Goal: Task Accomplishment & Management: Complete application form

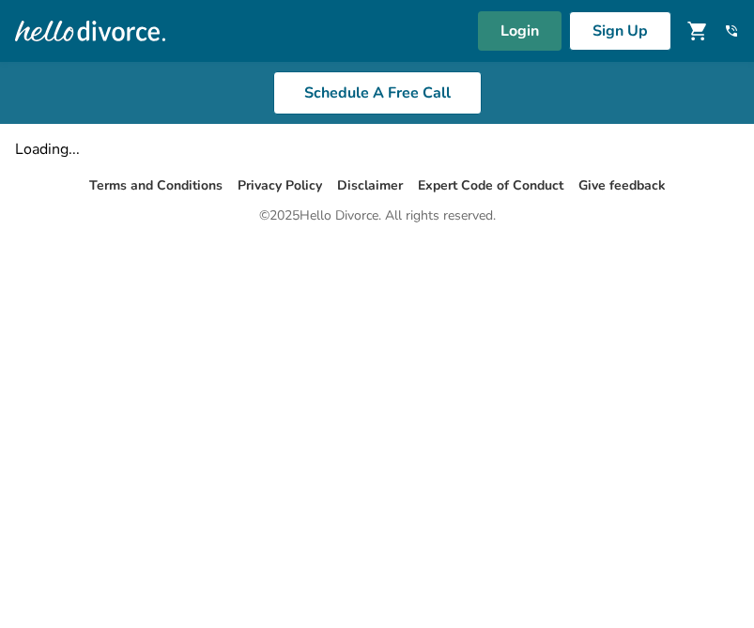
click at [526, 28] on link "Login" at bounding box center [520, 30] width 84 height 39
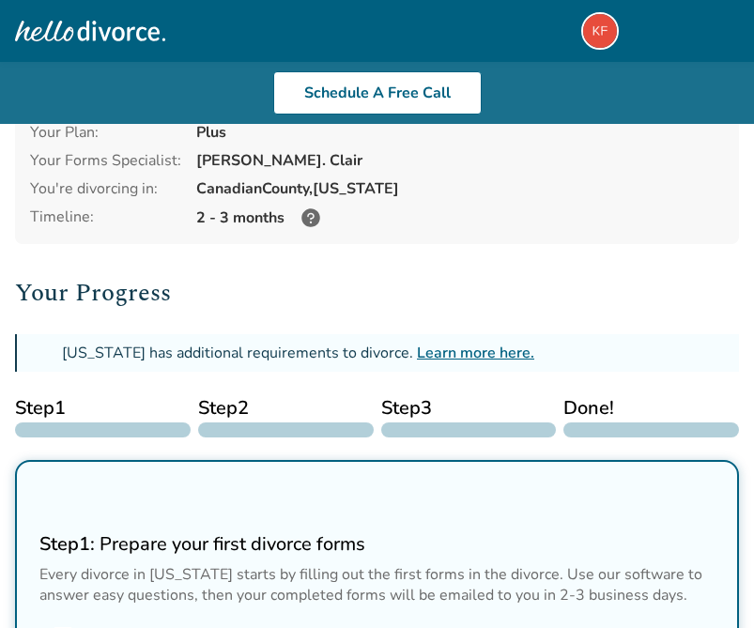
scroll to position [112, 0]
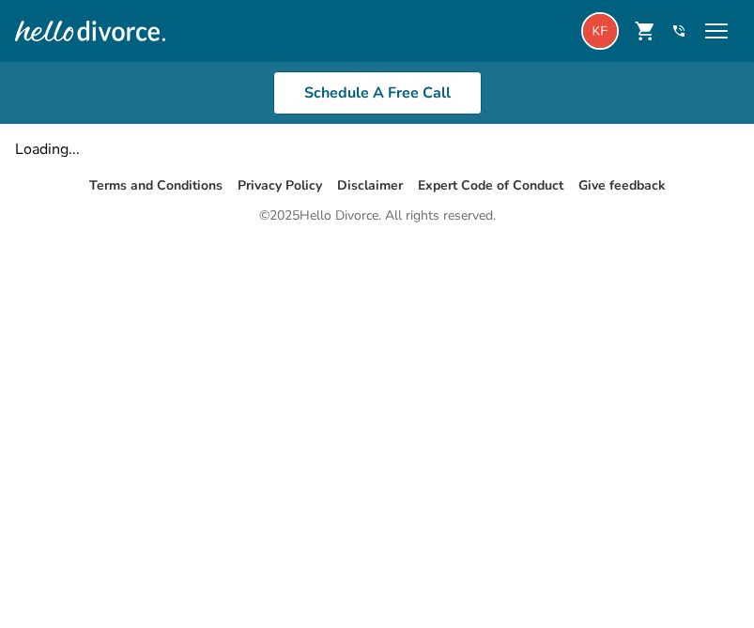
click at [595, 35] on img at bounding box center [600, 31] width 38 height 38
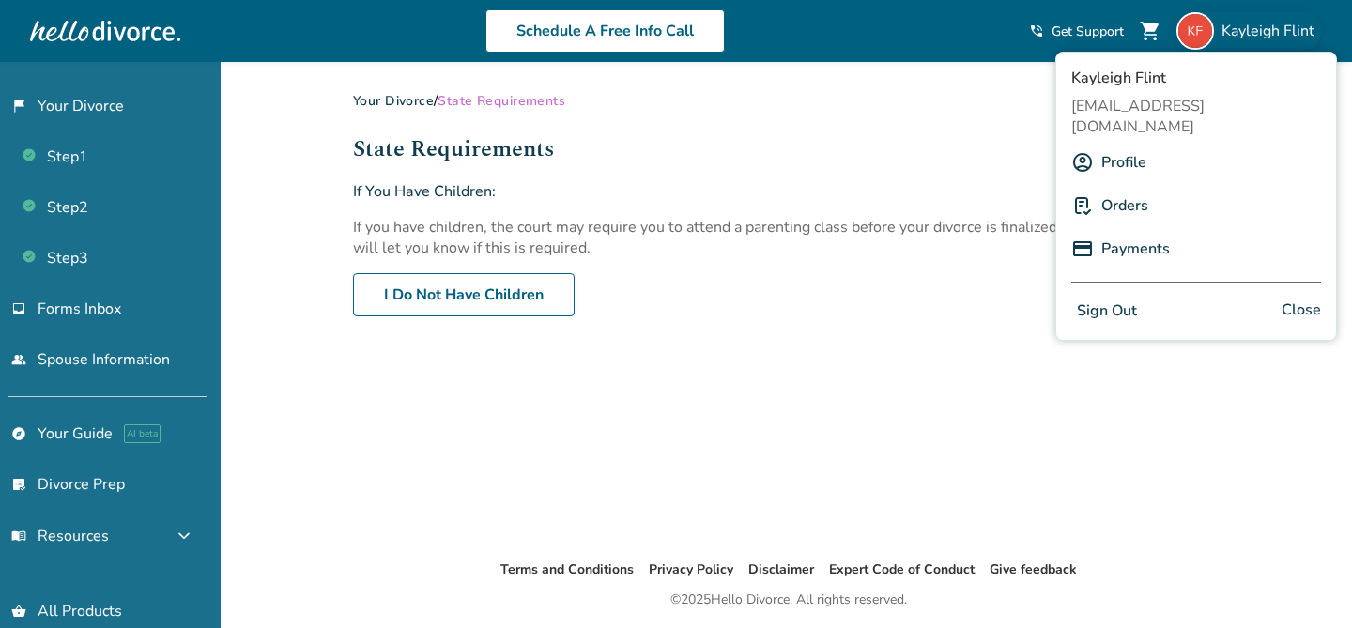
click at [389, 101] on link "Your Divorce" at bounding box center [393, 101] width 81 height 18
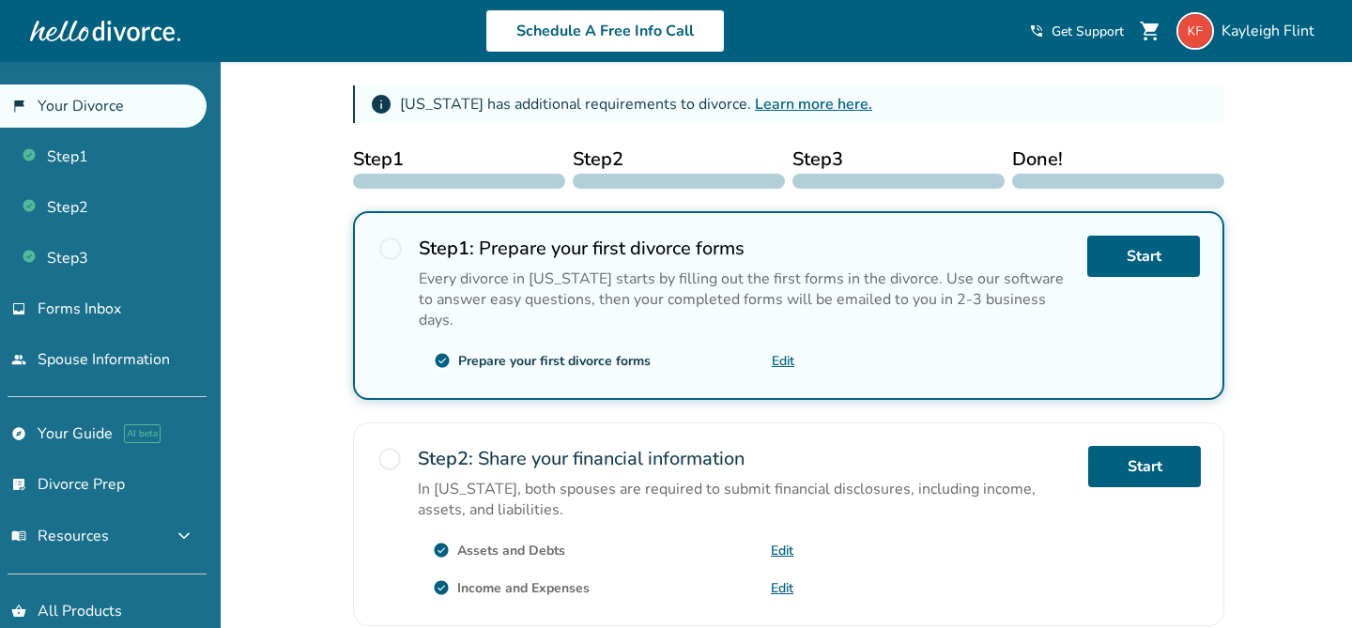
scroll to position [296, 0]
click at [389, 86] on div "info Oklahoma has additional requirements to divorce. Learn more here." at bounding box center [789, 104] width 872 height 38
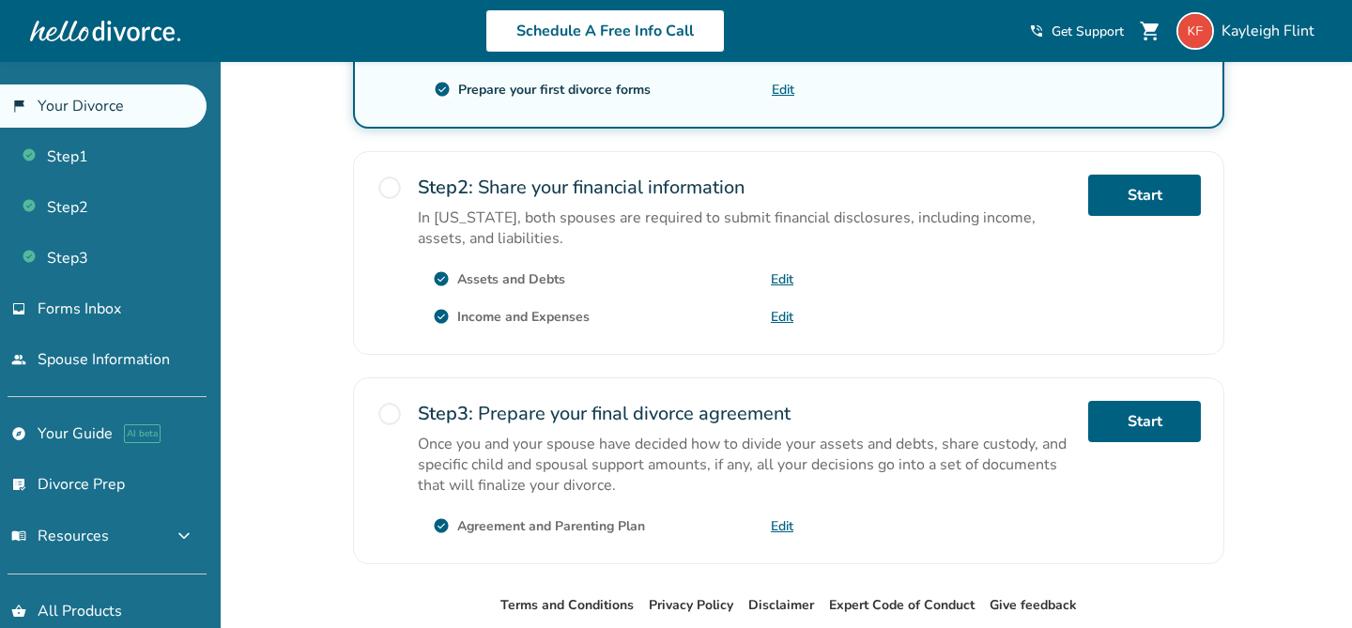
scroll to position [638, 0]
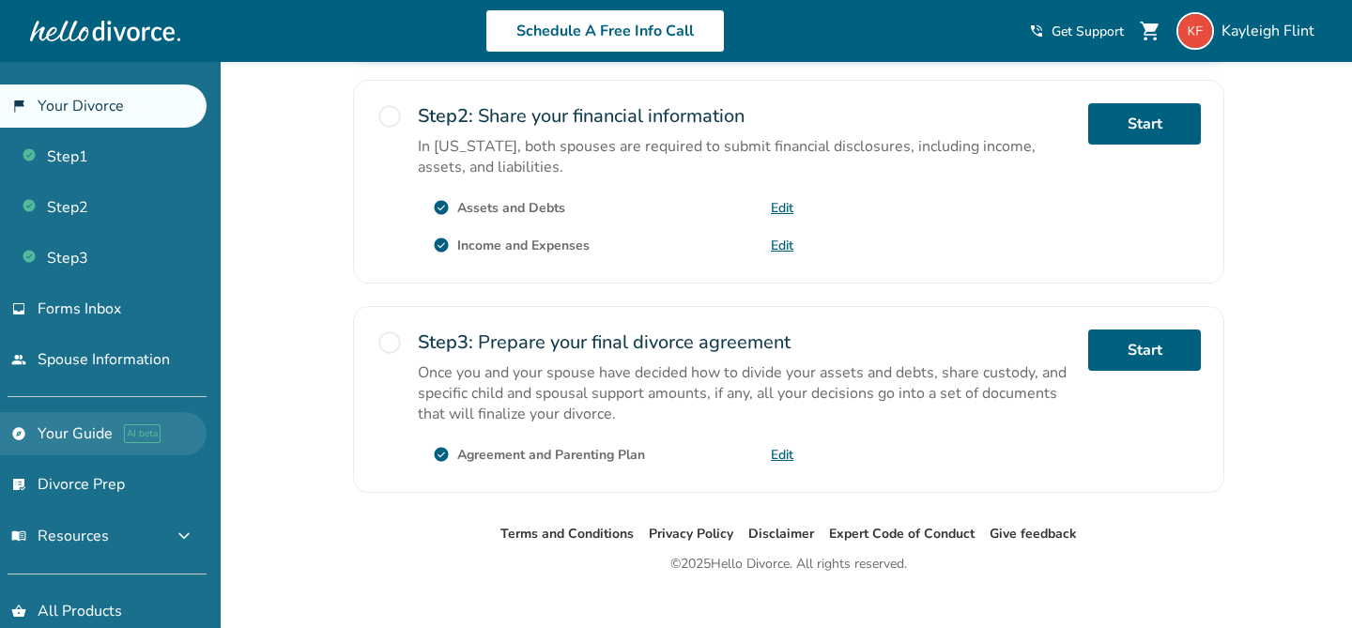
click at [118, 434] on link "explore Your Guide AI beta" at bounding box center [103, 433] width 207 height 43
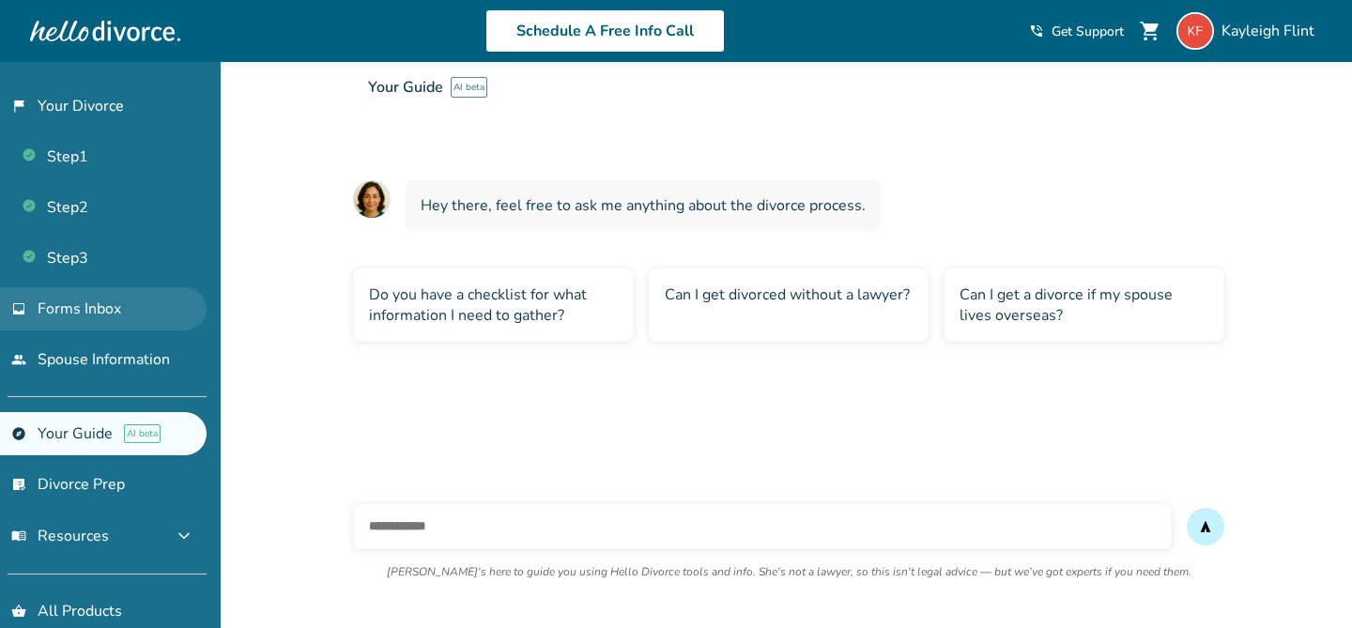
click at [112, 302] on span "Forms Inbox" at bounding box center [80, 309] width 84 height 21
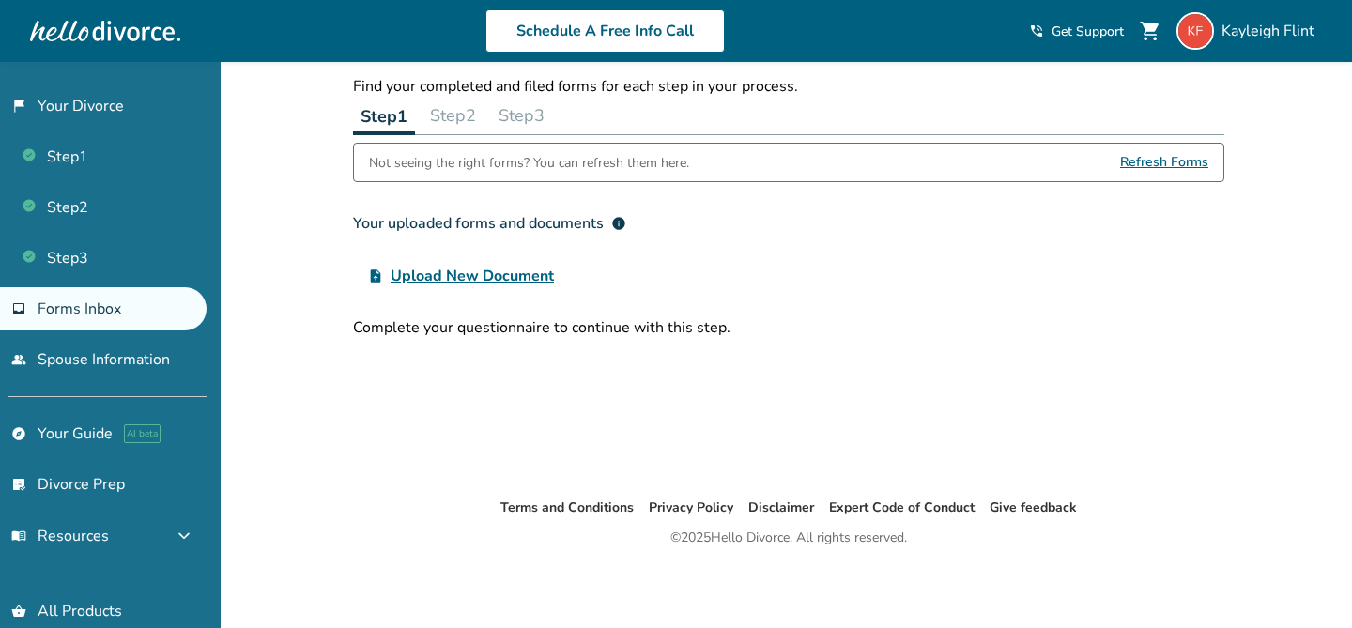
click at [502, 268] on span "Upload New Document" at bounding box center [472, 276] width 163 height 23
click at [0, 0] on input "upload_file Upload New Document" at bounding box center [0, 0] width 0 height 0
click at [475, 110] on button "Step 2" at bounding box center [453, 116] width 61 height 38
click at [374, 107] on button "Step 1" at bounding box center [383, 116] width 61 height 38
click at [515, 167] on div "Not seeing the right forms? You can refresh them here." at bounding box center [529, 163] width 320 height 38
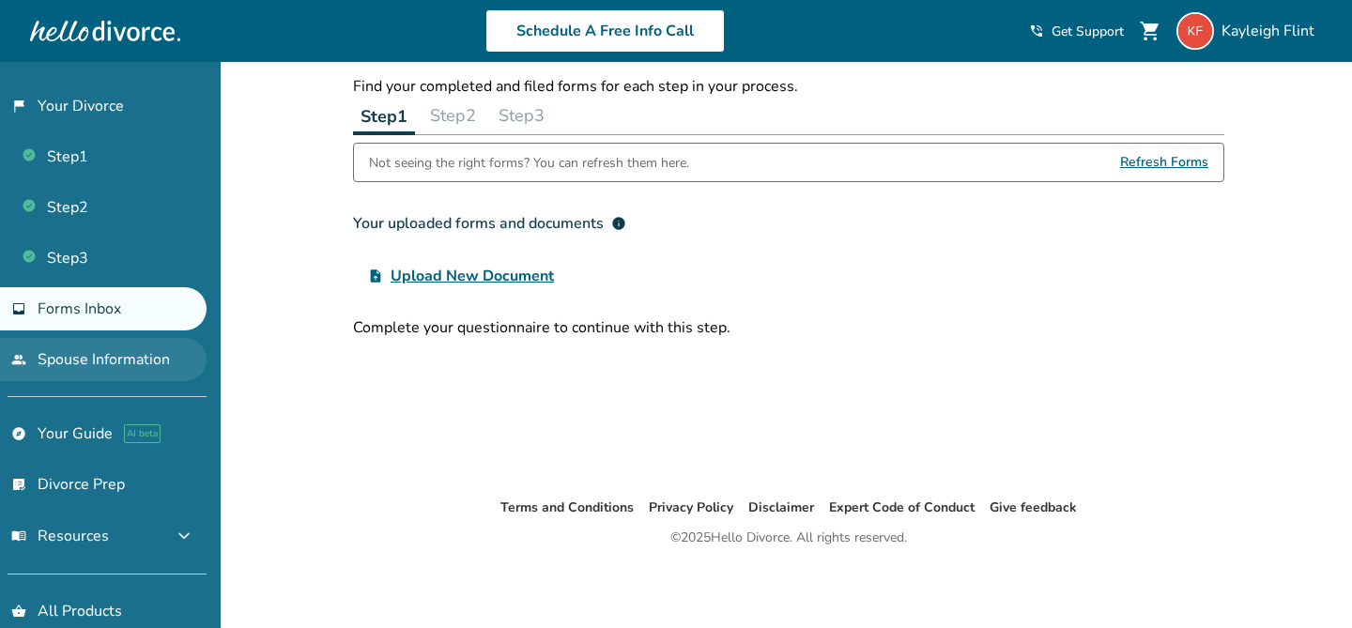
scroll to position [73, 0]
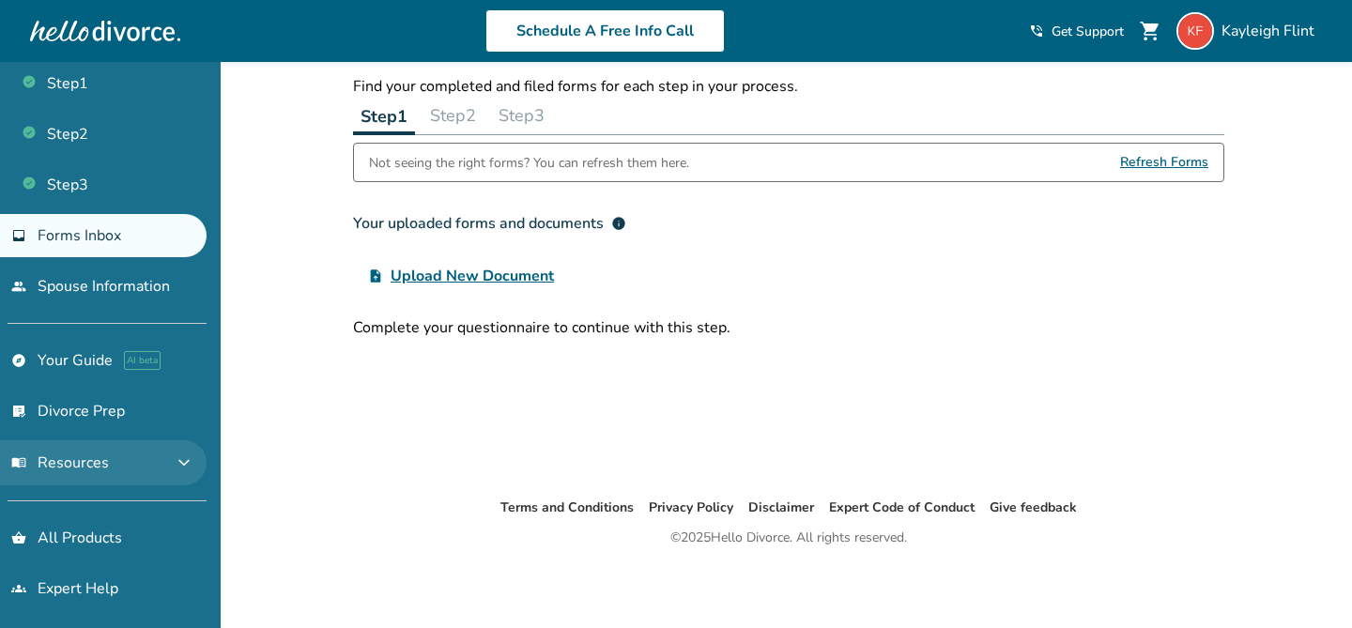
click at [132, 465] on button "menu_book Resources expand_more" at bounding box center [103, 462] width 207 height 45
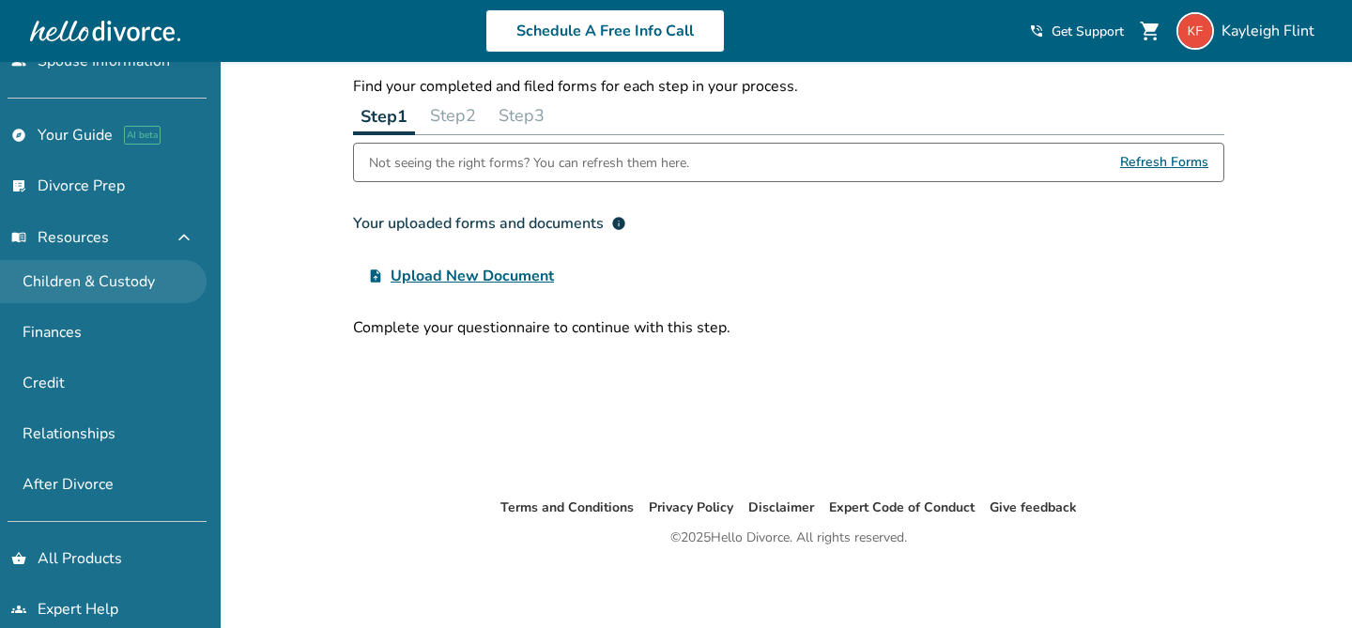
scroll to position [317, 0]
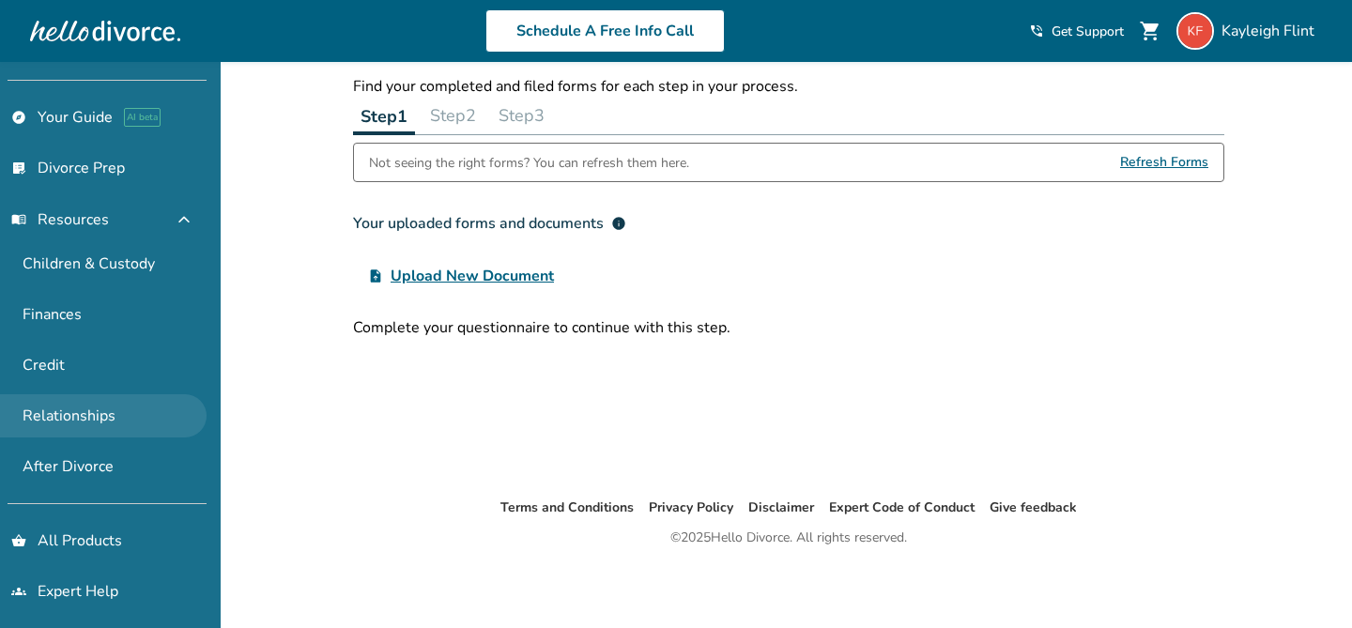
click at [166, 394] on link "Relationships" at bounding box center [103, 415] width 207 height 43
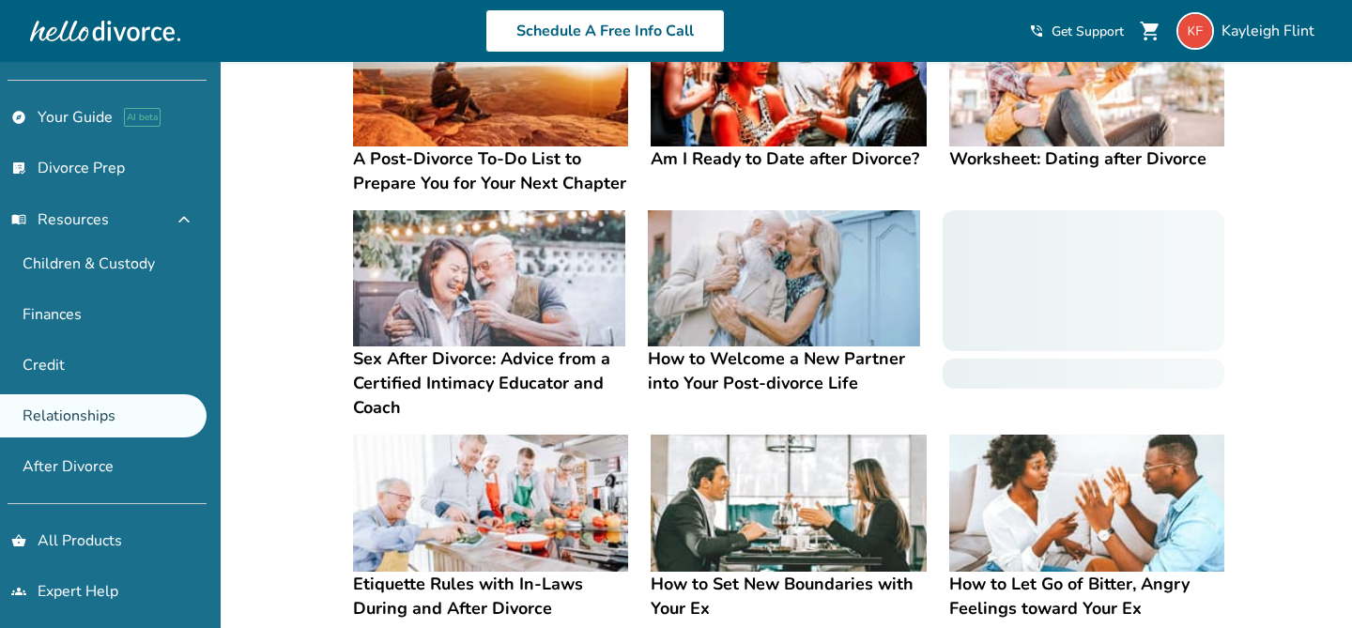
scroll to position [206, 0]
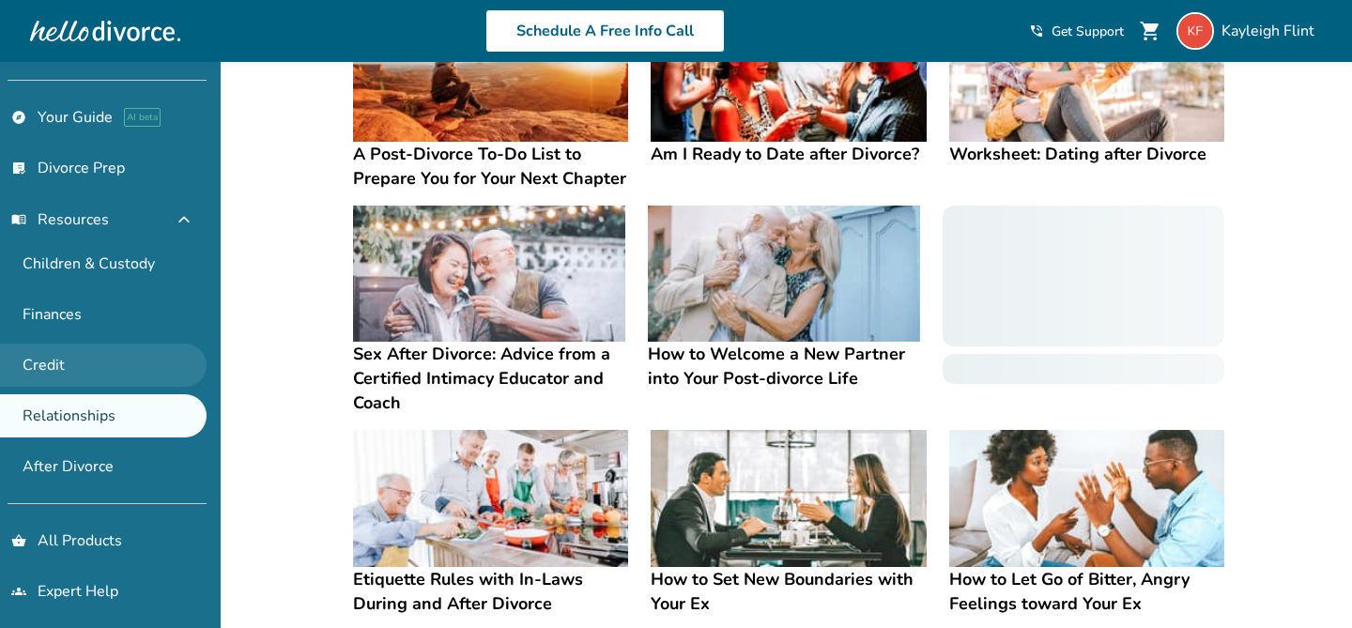
click at [54, 369] on link "Credit" at bounding box center [103, 365] width 207 height 43
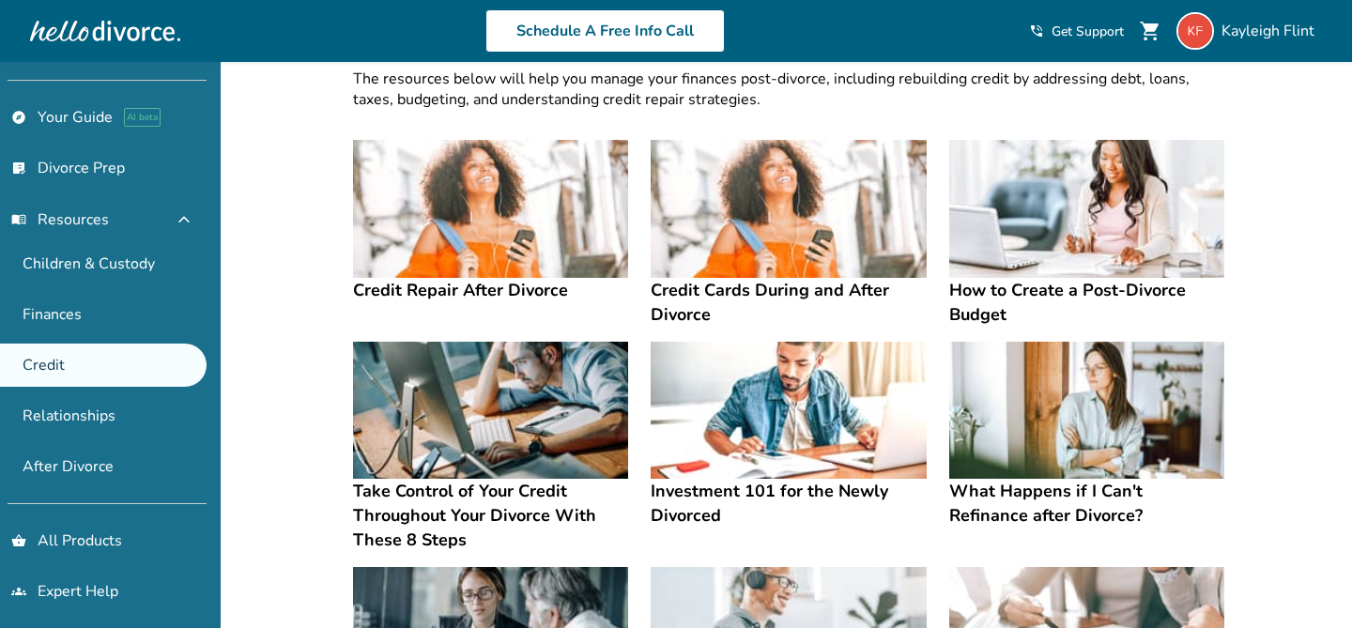
scroll to position [79, 0]
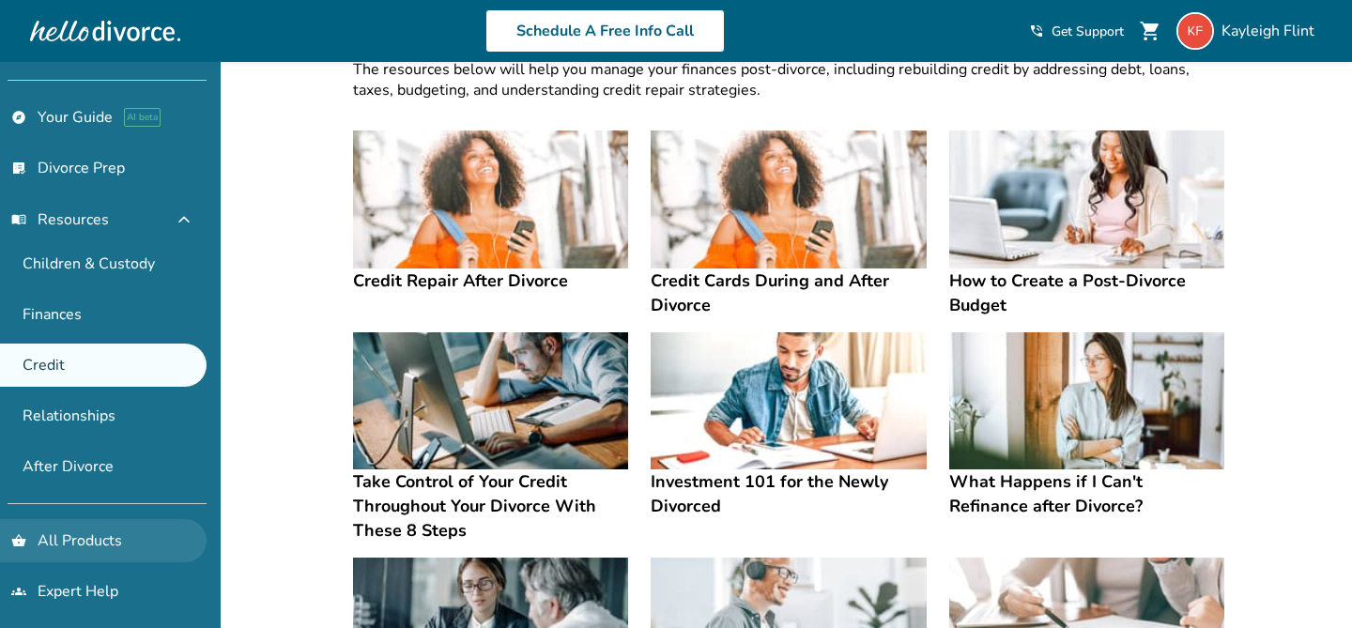
click at [51, 546] on link "shopping_basket All Products" at bounding box center [103, 540] width 207 height 43
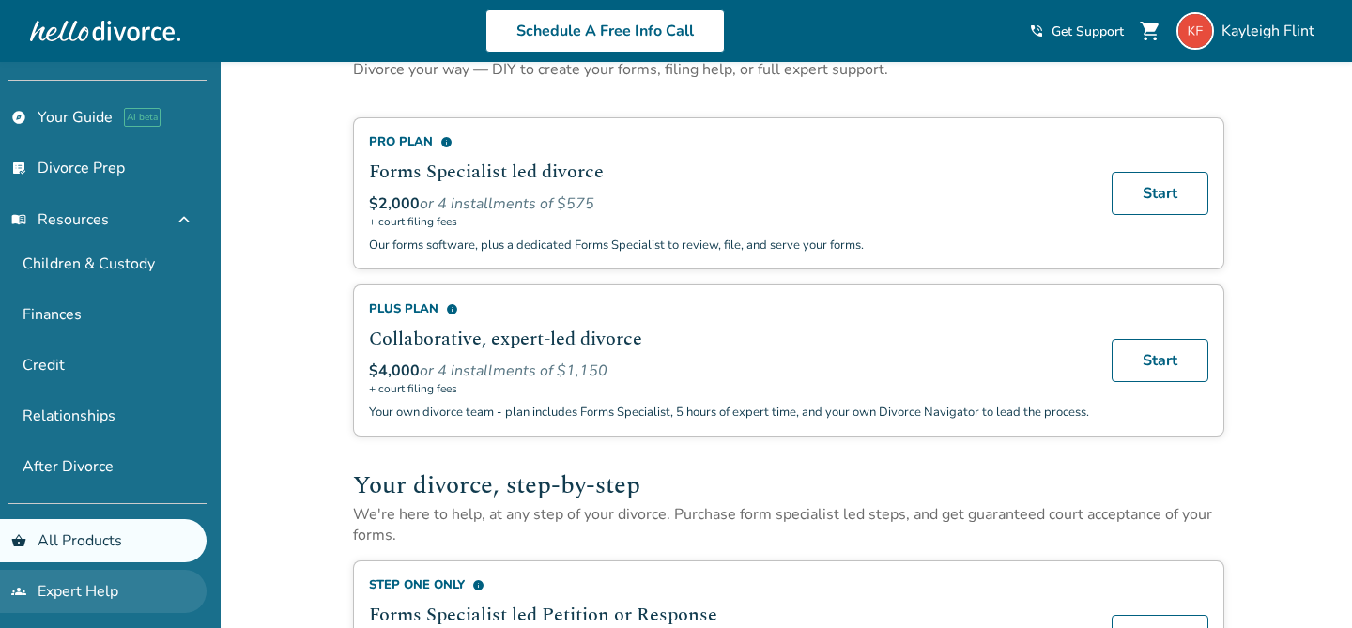
click at [50, 579] on link "groups Expert Help" at bounding box center [103, 591] width 207 height 43
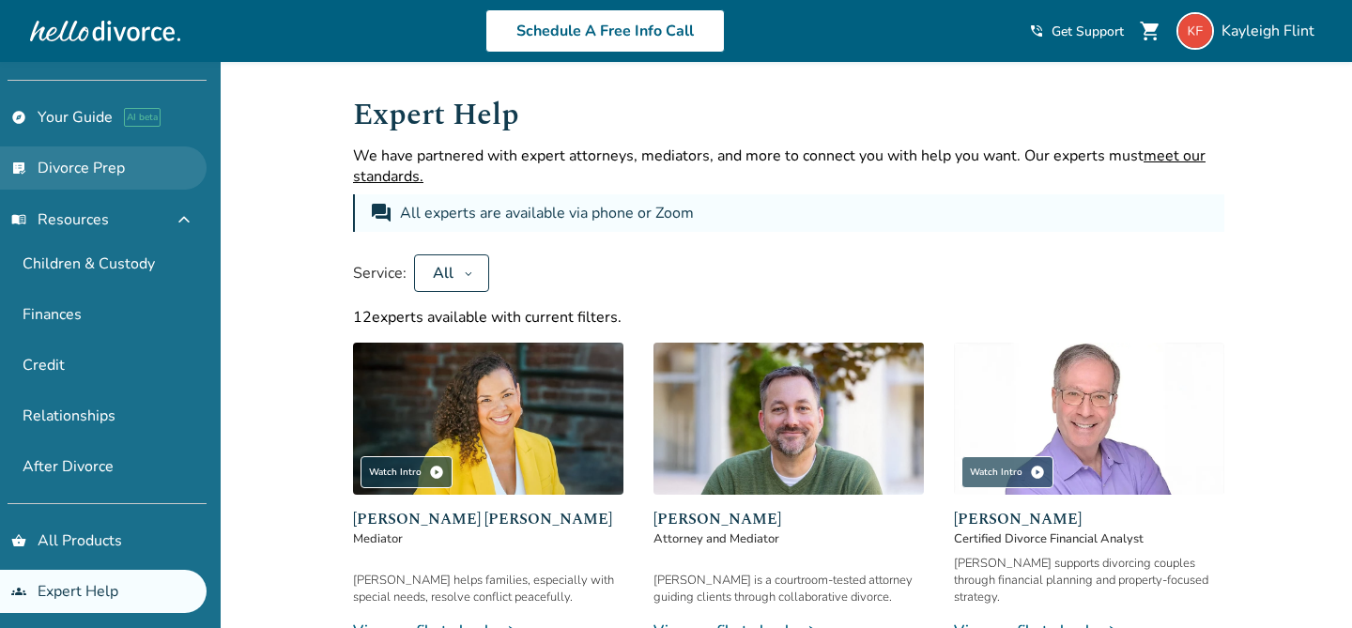
click at [129, 171] on link "list_alt_check Divorce Prep" at bounding box center [103, 168] width 207 height 43
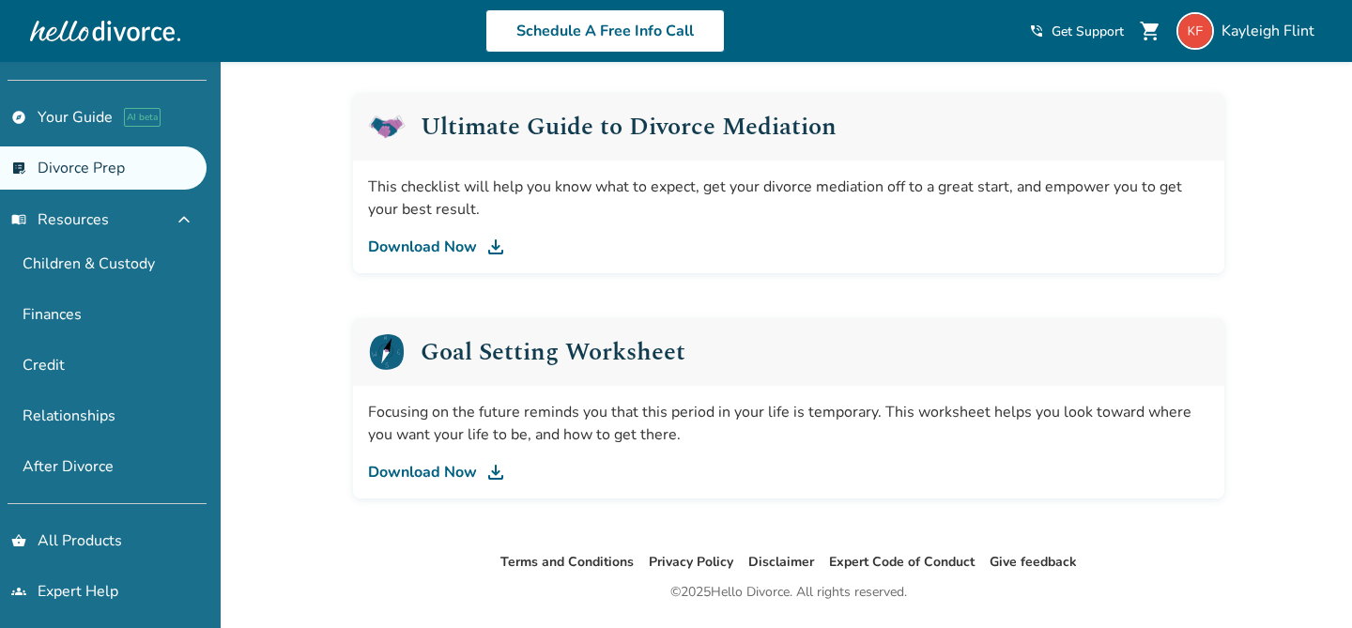
scroll to position [1208, 0]
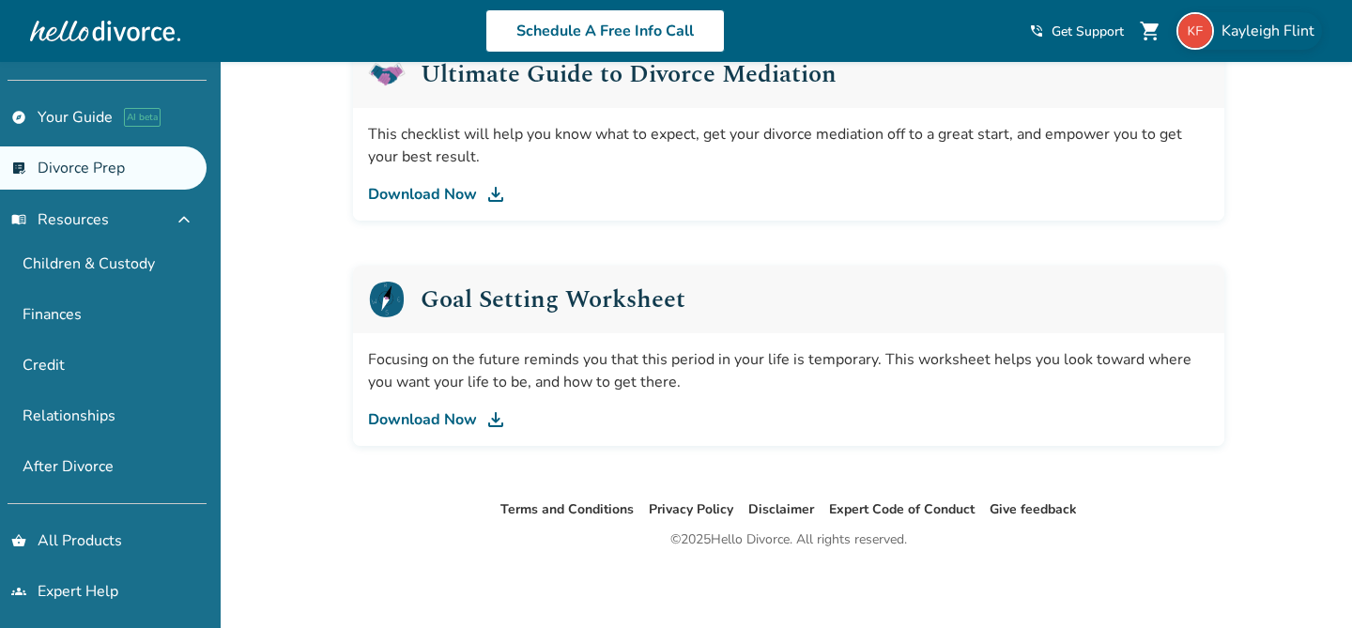
click at [753, 21] on span "[PERSON_NAME]" at bounding box center [1272, 31] width 100 height 21
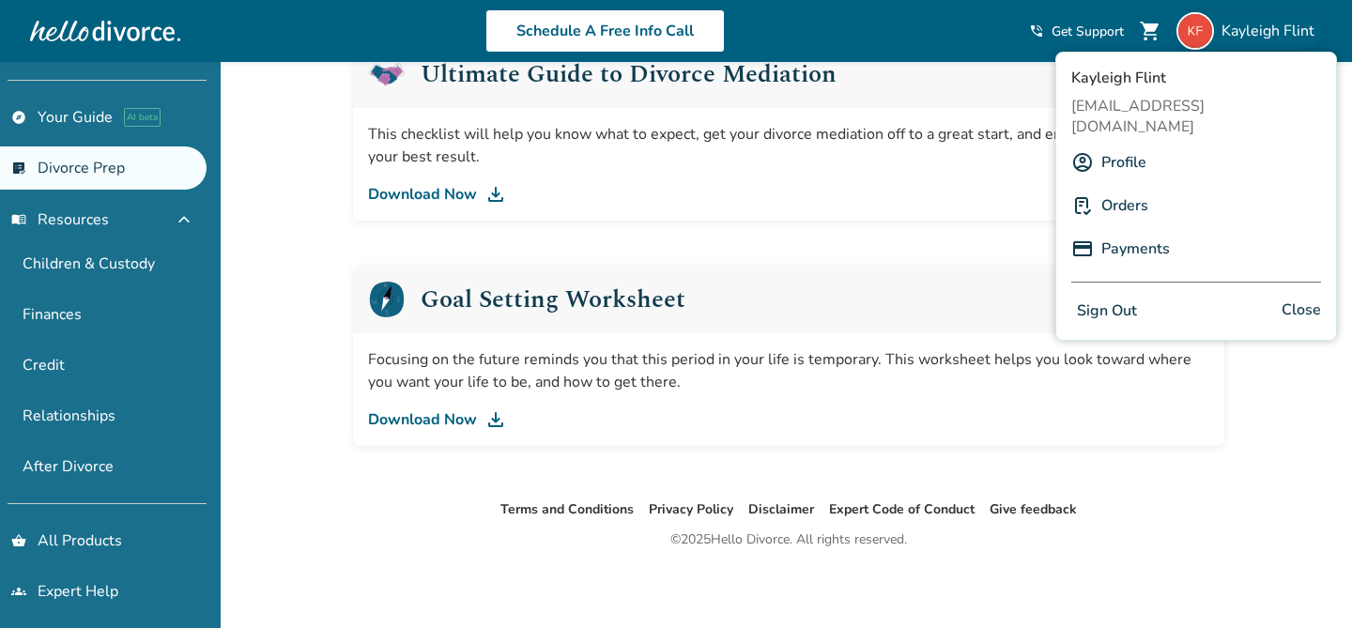
click at [753, 145] on link "Profile" at bounding box center [1124, 163] width 45 height 36
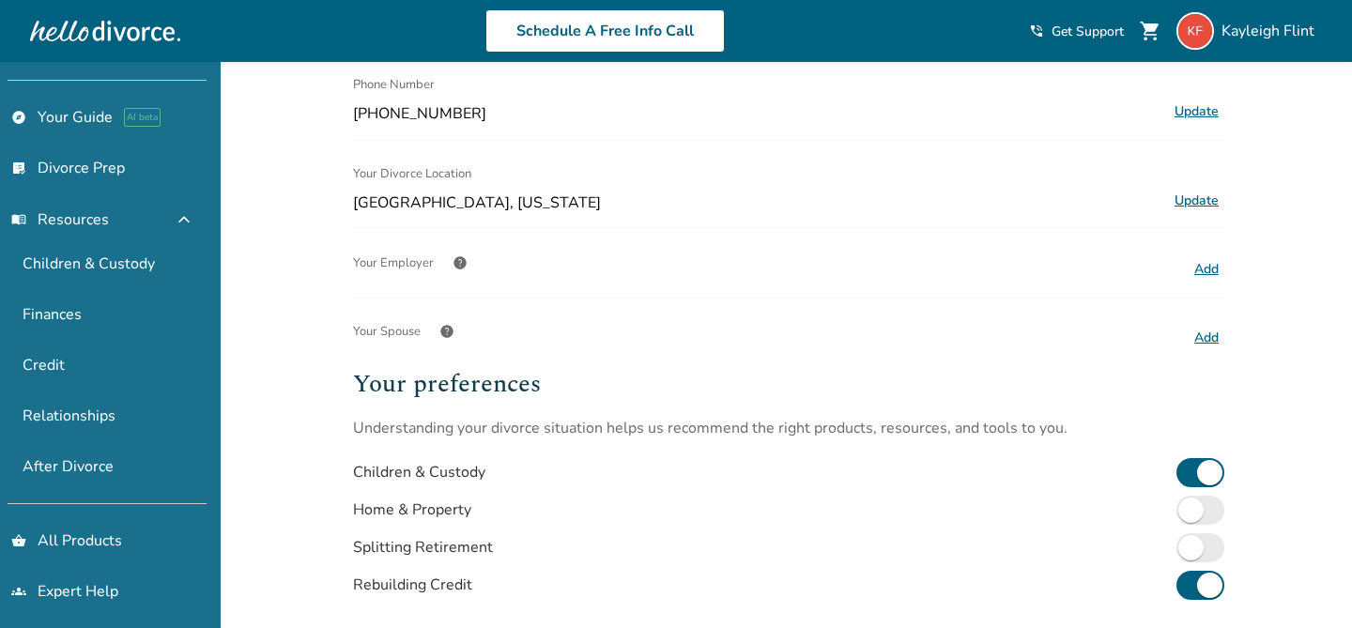
scroll to position [357, 0]
click at [753, 334] on button "Add" at bounding box center [1207, 336] width 36 height 24
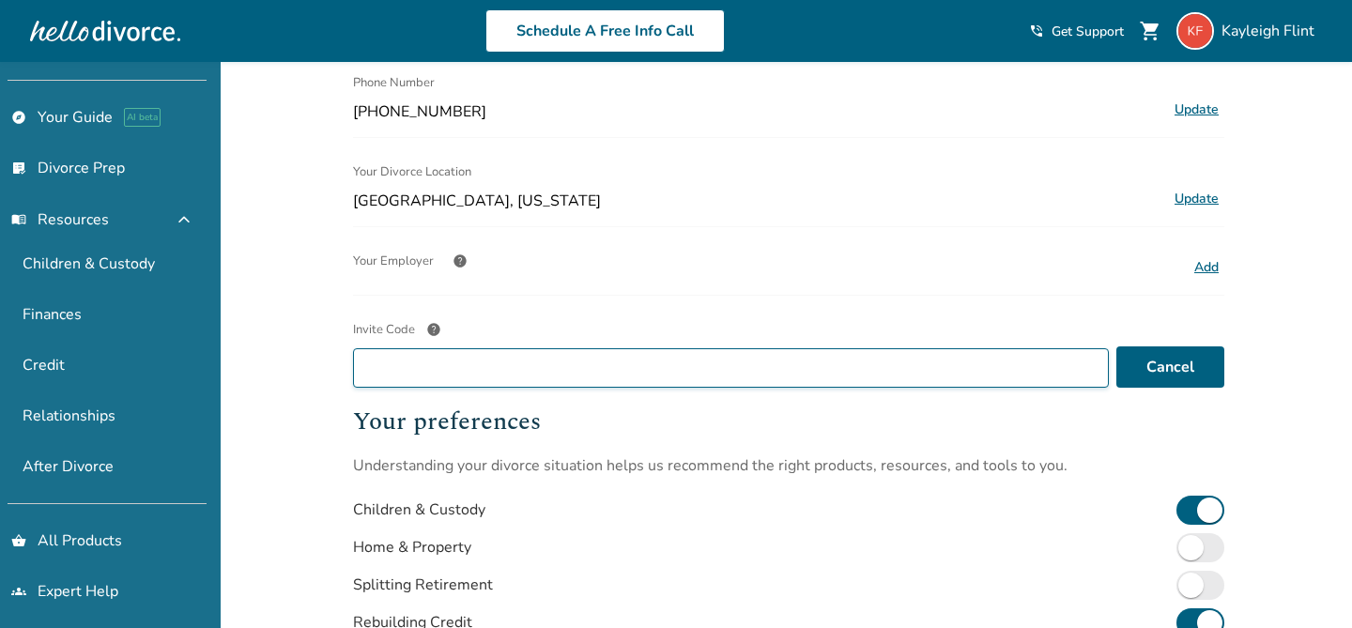
click at [753, 364] on input "Invite Code help" at bounding box center [731, 367] width 756 height 39
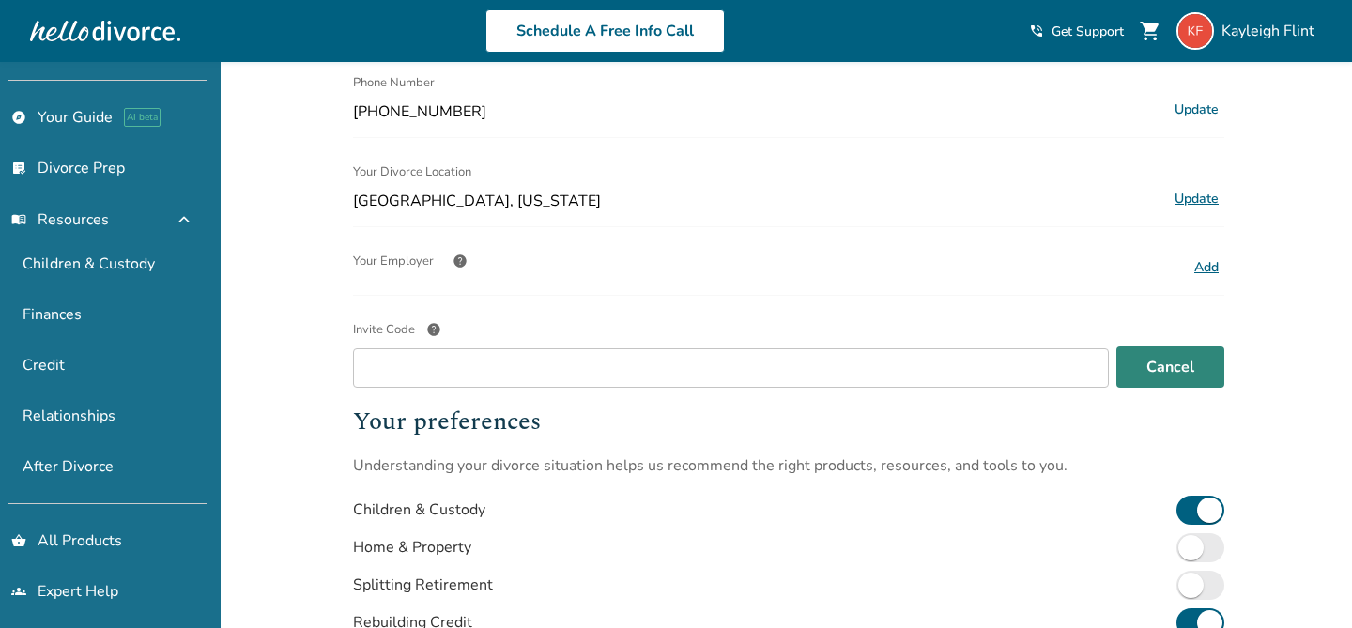
click at [753, 360] on button "Cancel" at bounding box center [1171, 367] width 108 height 41
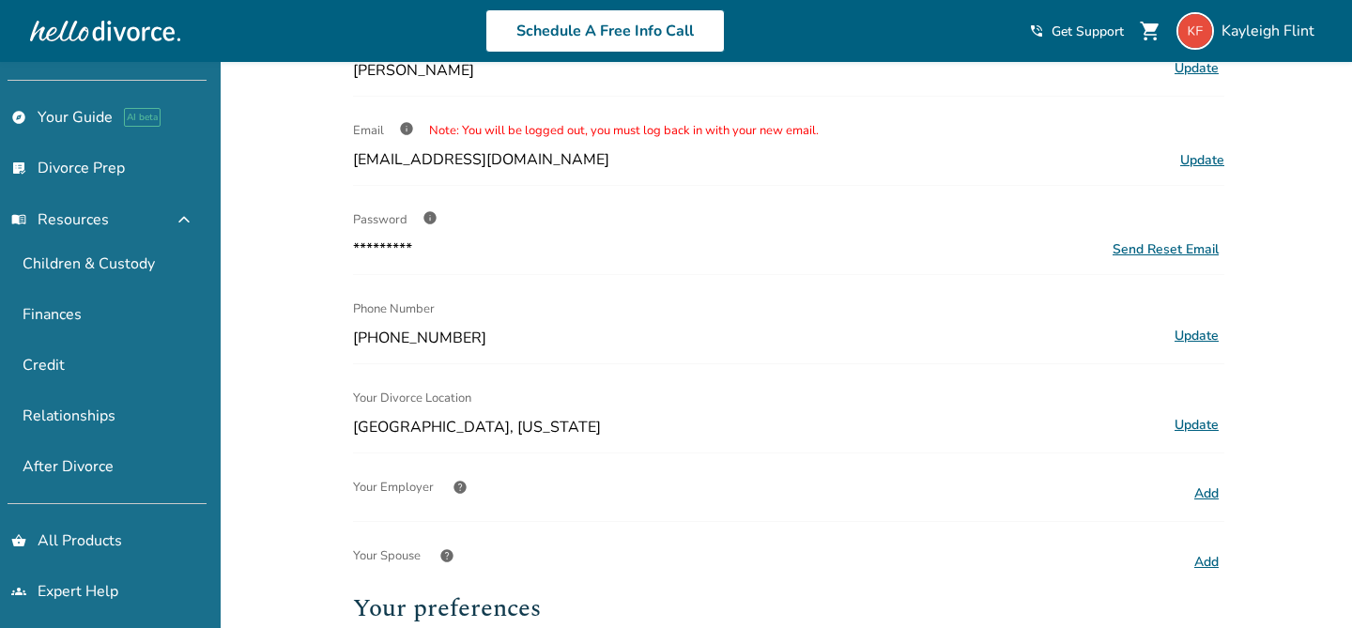
scroll to position [130, 0]
click at [90, 579] on link "groups Expert Help" at bounding box center [103, 591] width 207 height 43
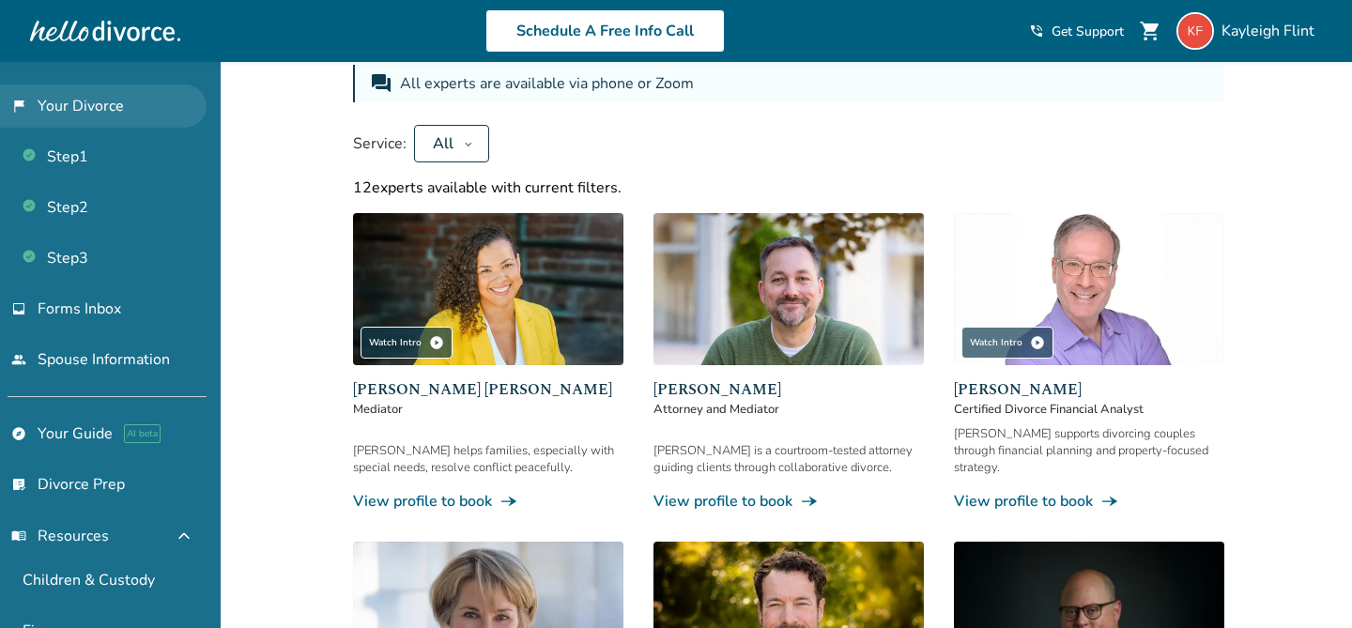
click at [98, 116] on link "flag_2 Your Divorce" at bounding box center [103, 106] width 207 height 43
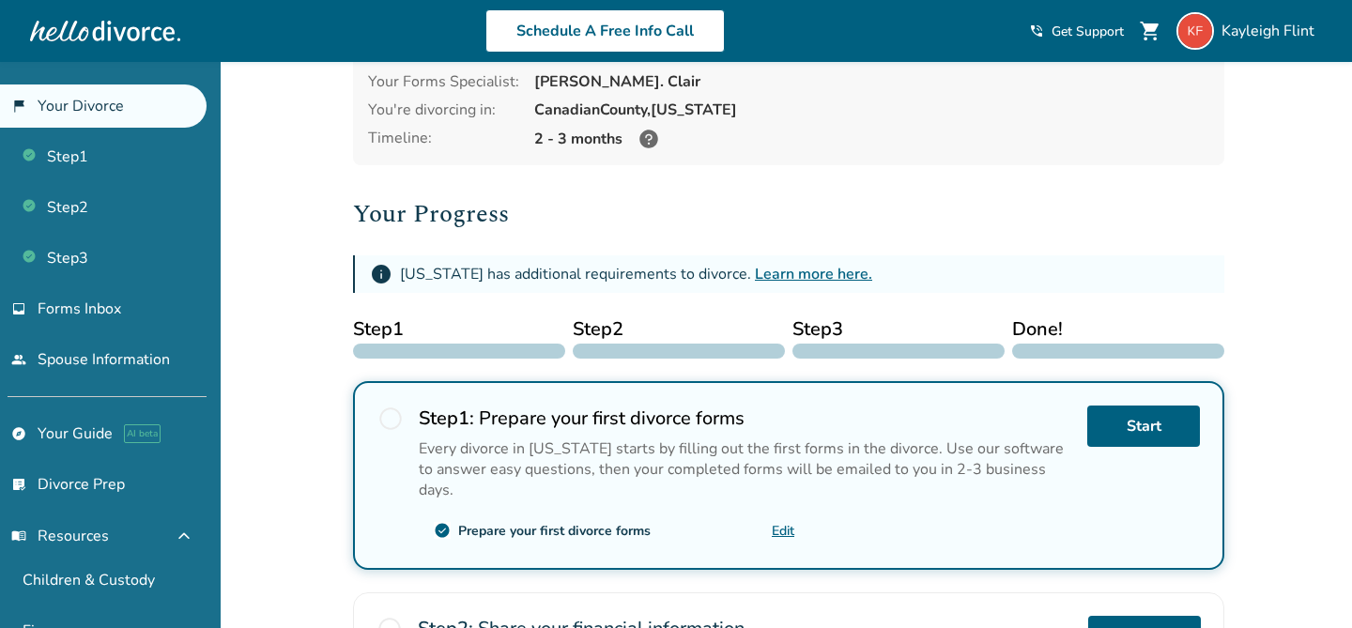
scroll to position [190, 0]
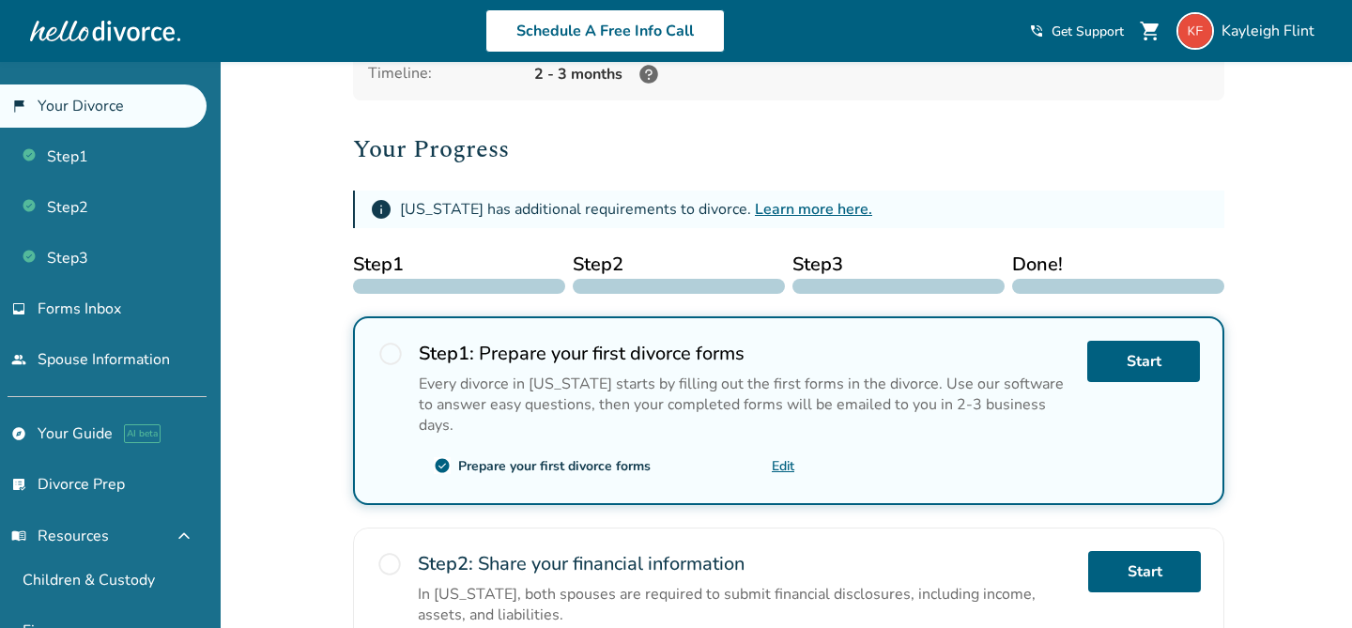
click at [753, 457] on link "Edit" at bounding box center [783, 466] width 23 height 18
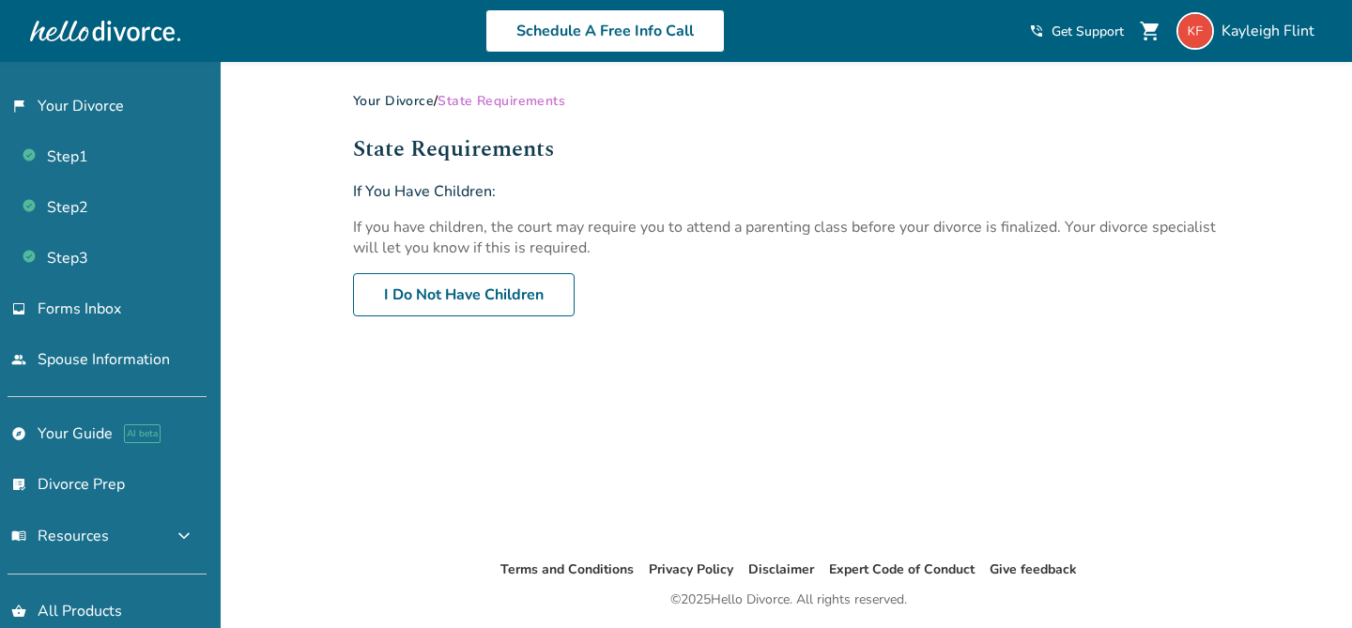
click at [383, 99] on link "Your Divorce" at bounding box center [393, 101] width 81 height 18
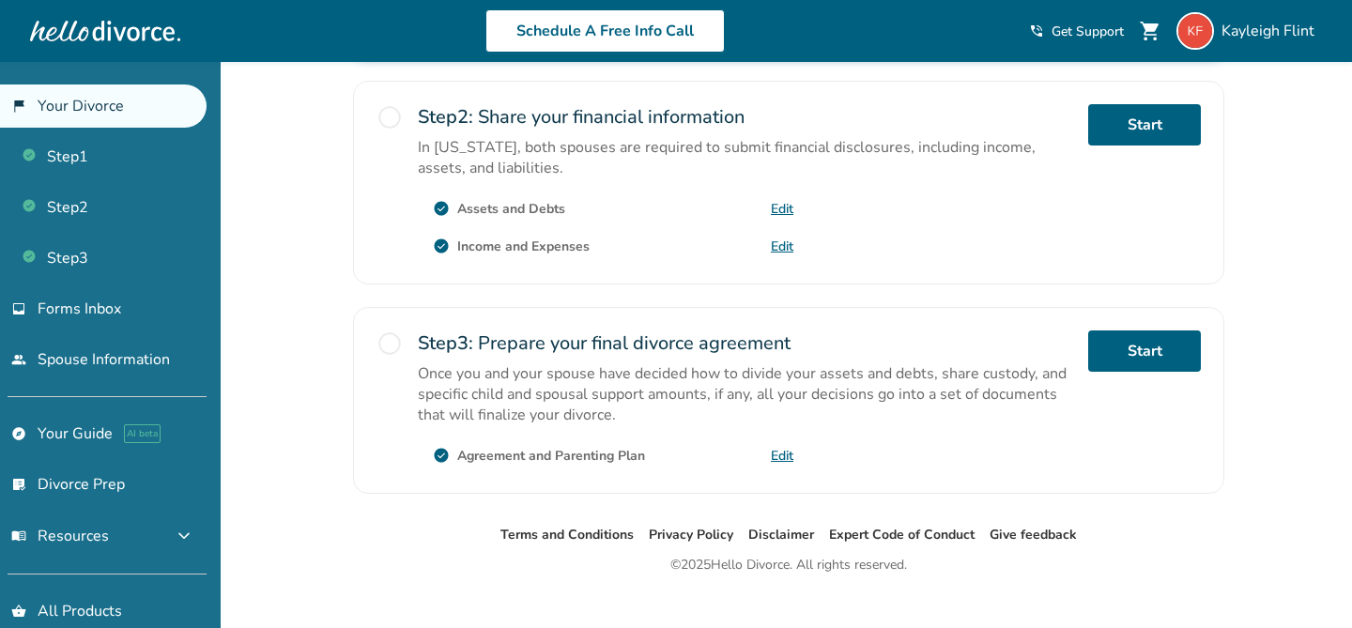
scroll to position [638, 0]
click at [775, 199] on link "Edit" at bounding box center [782, 208] width 23 height 18
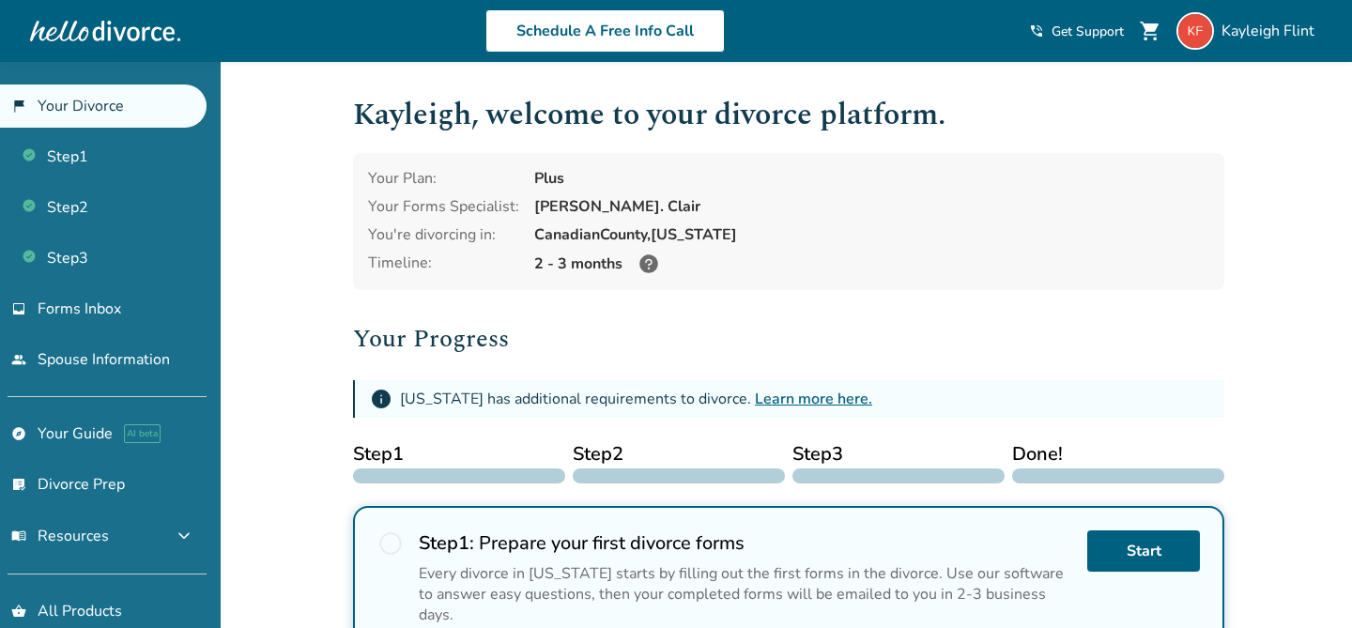
scroll to position [73, 0]
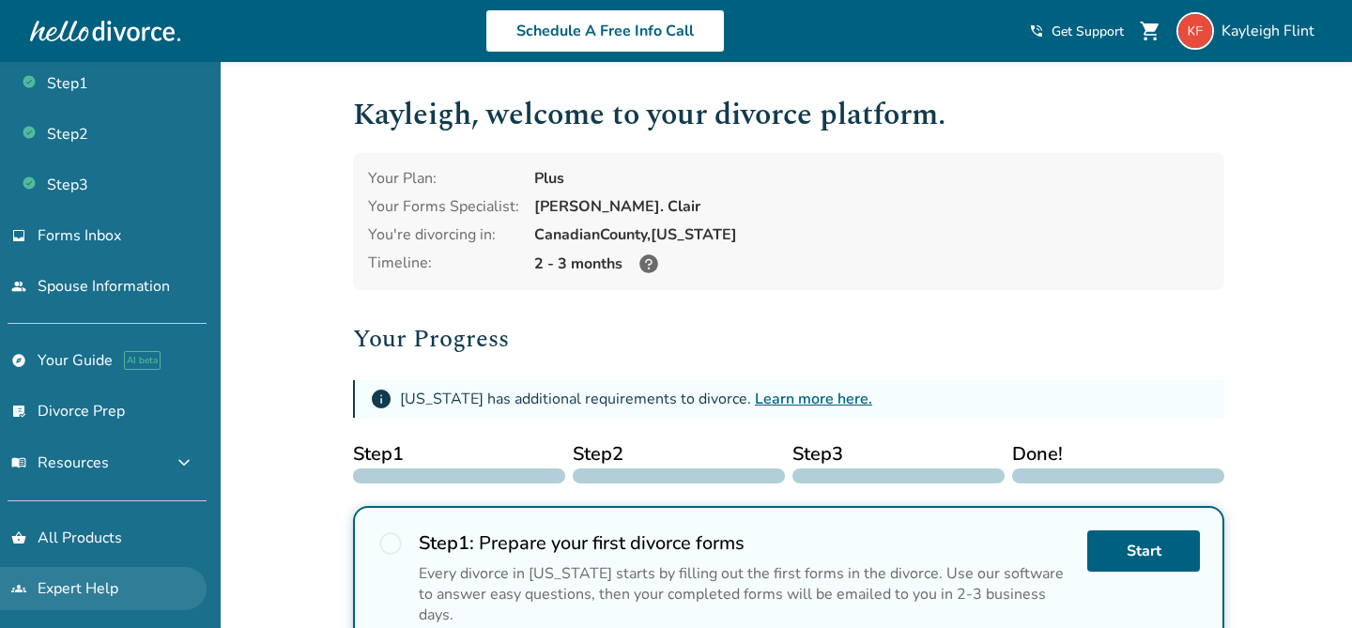
click at [81, 584] on link "groups Expert Help" at bounding box center [103, 588] width 207 height 43
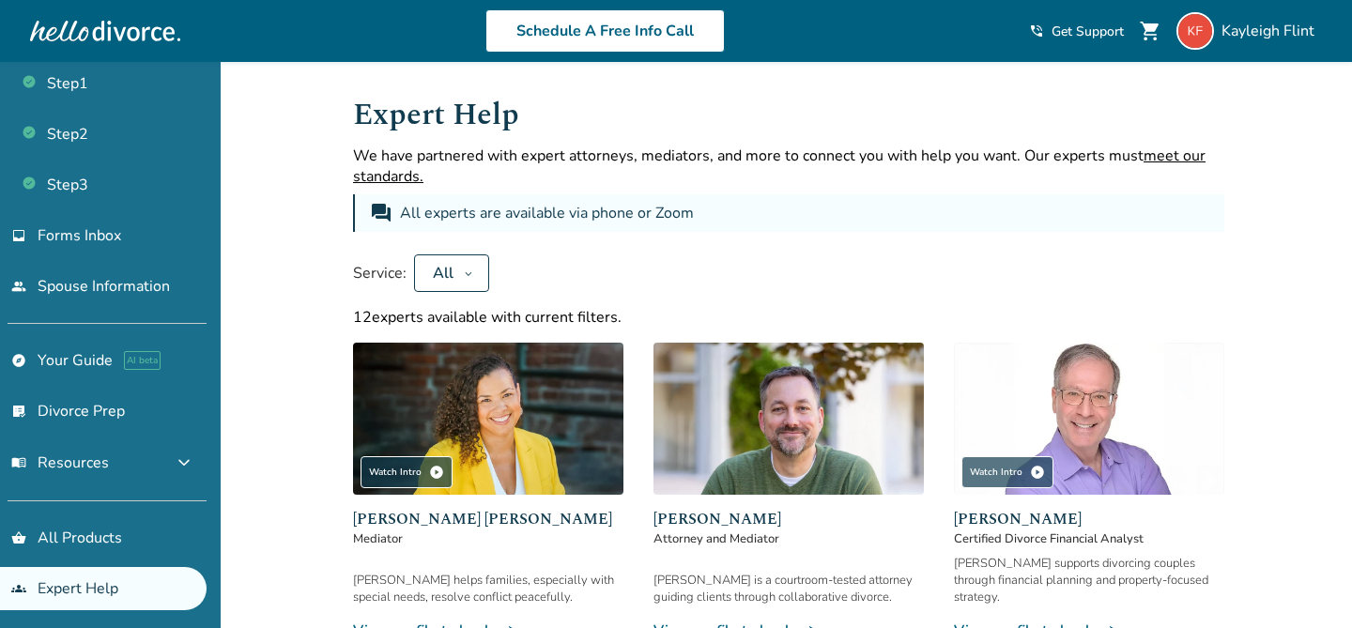
click at [471, 272] on icon at bounding box center [468, 273] width 9 height 15
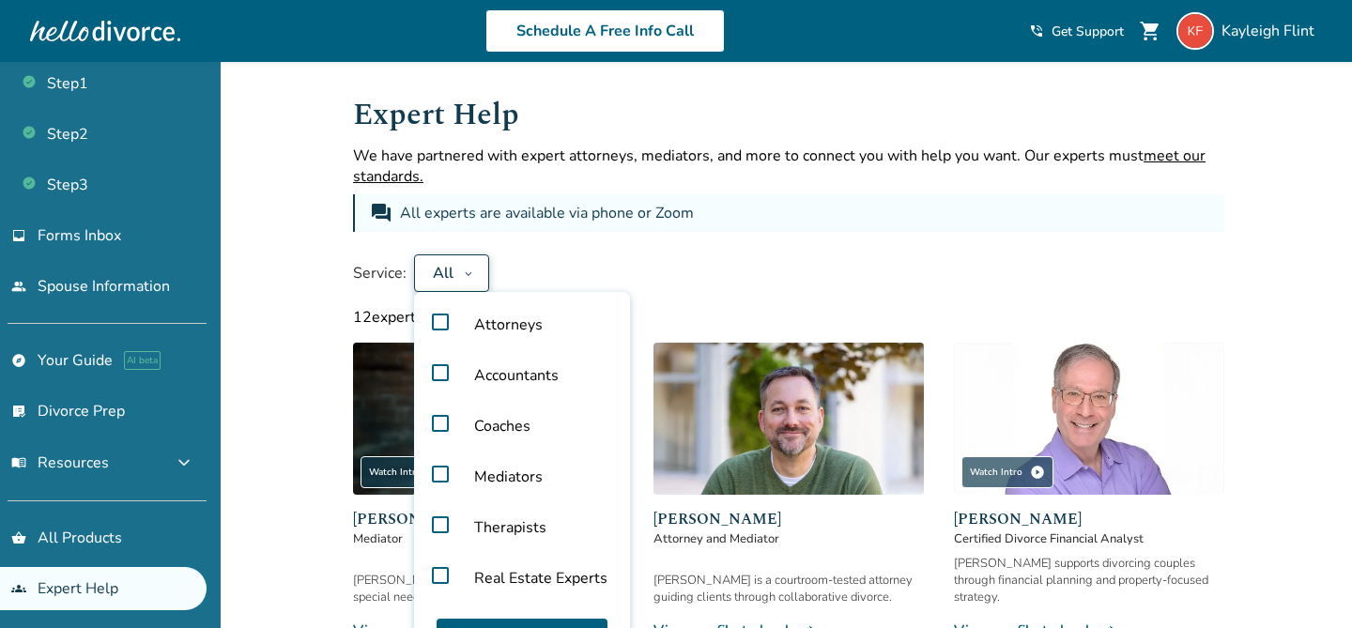
scroll to position [1, 0]
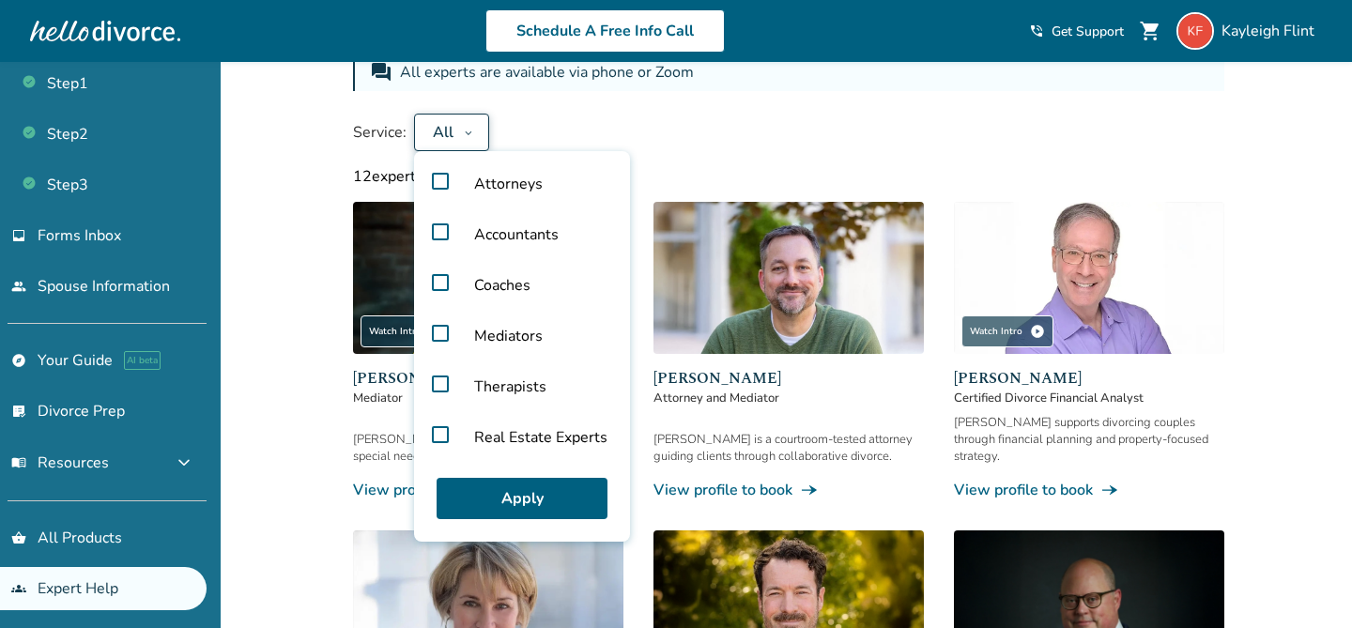
scroll to position [151, 0]
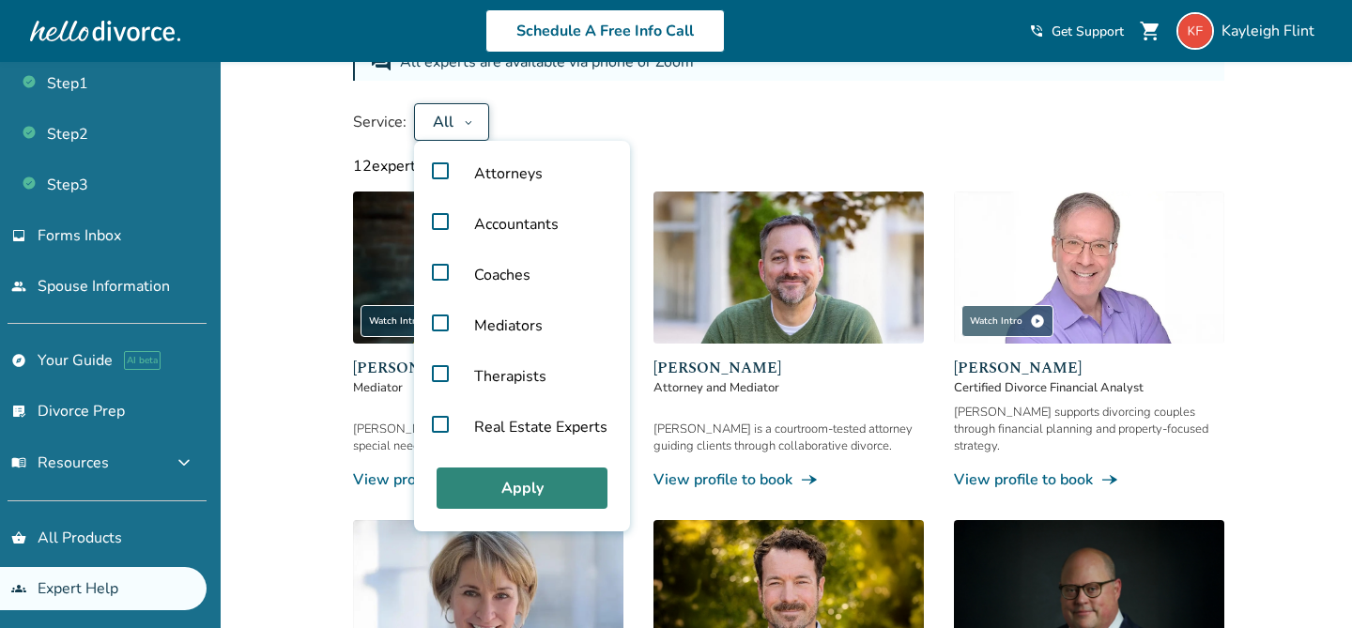
click at [533, 490] on button "Apply" at bounding box center [522, 488] width 171 height 41
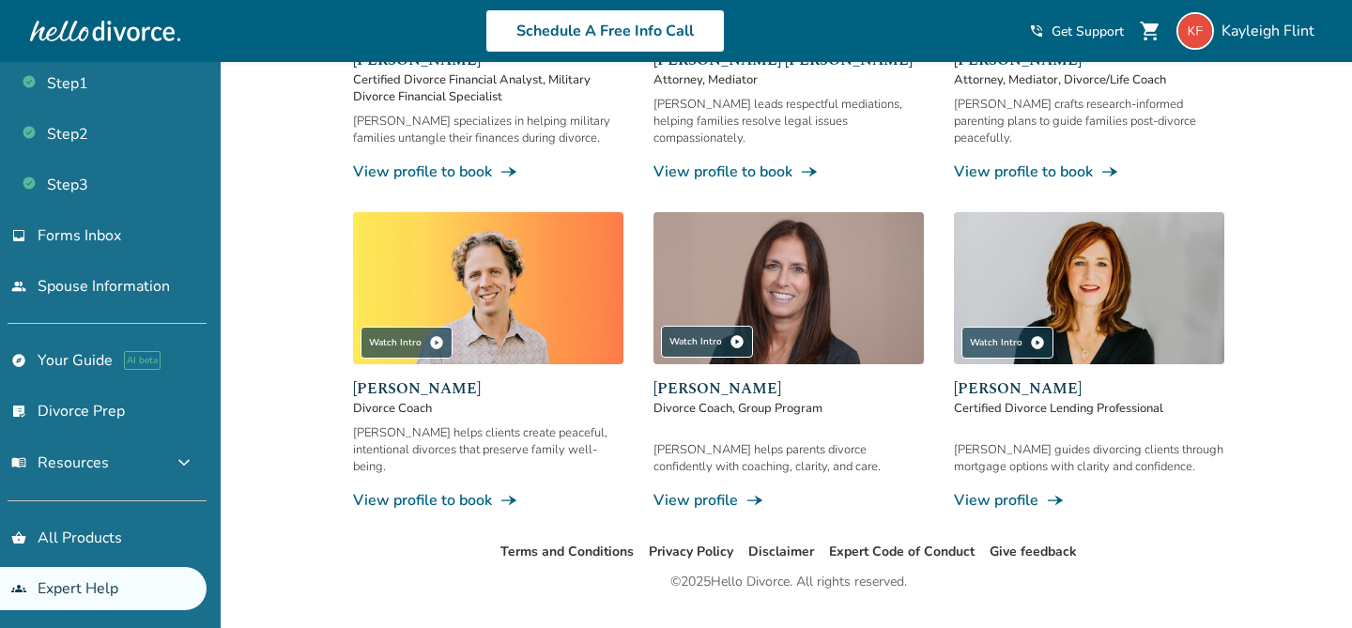
scroll to position [0, 0]
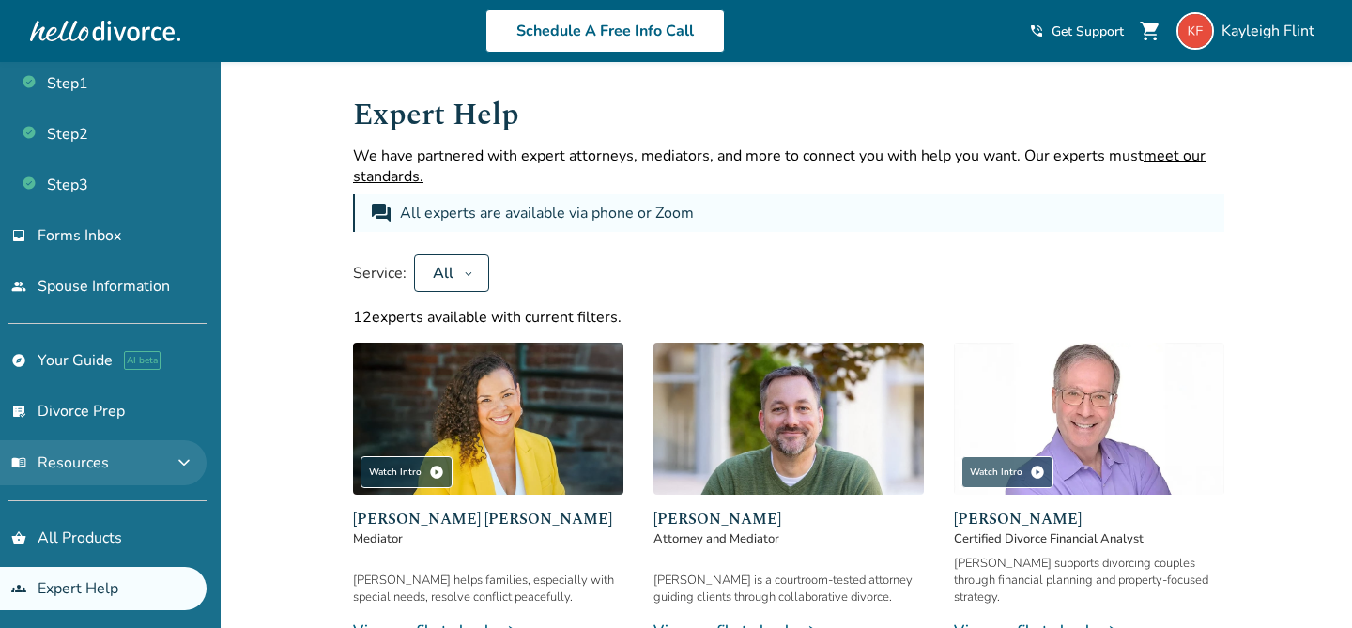
click at [88, 453] on span "menu_book Resources" at bounding box center [60, 463] width 98 height 21
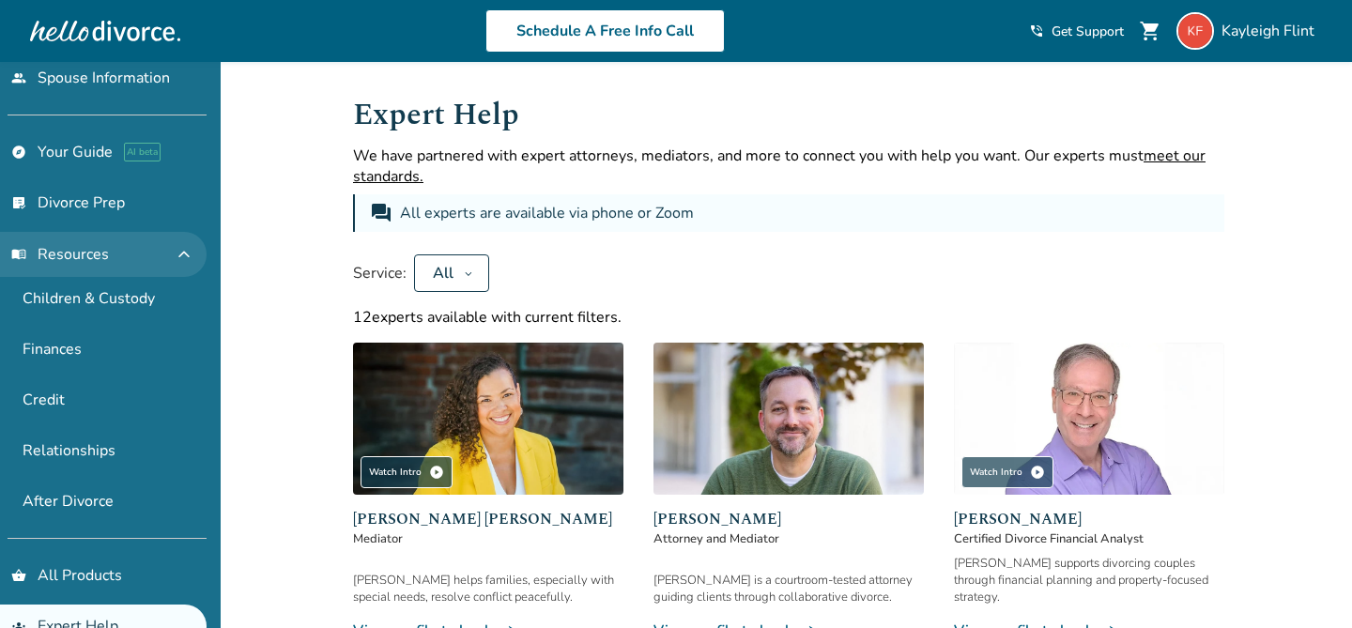
scroll to position [283, 0]
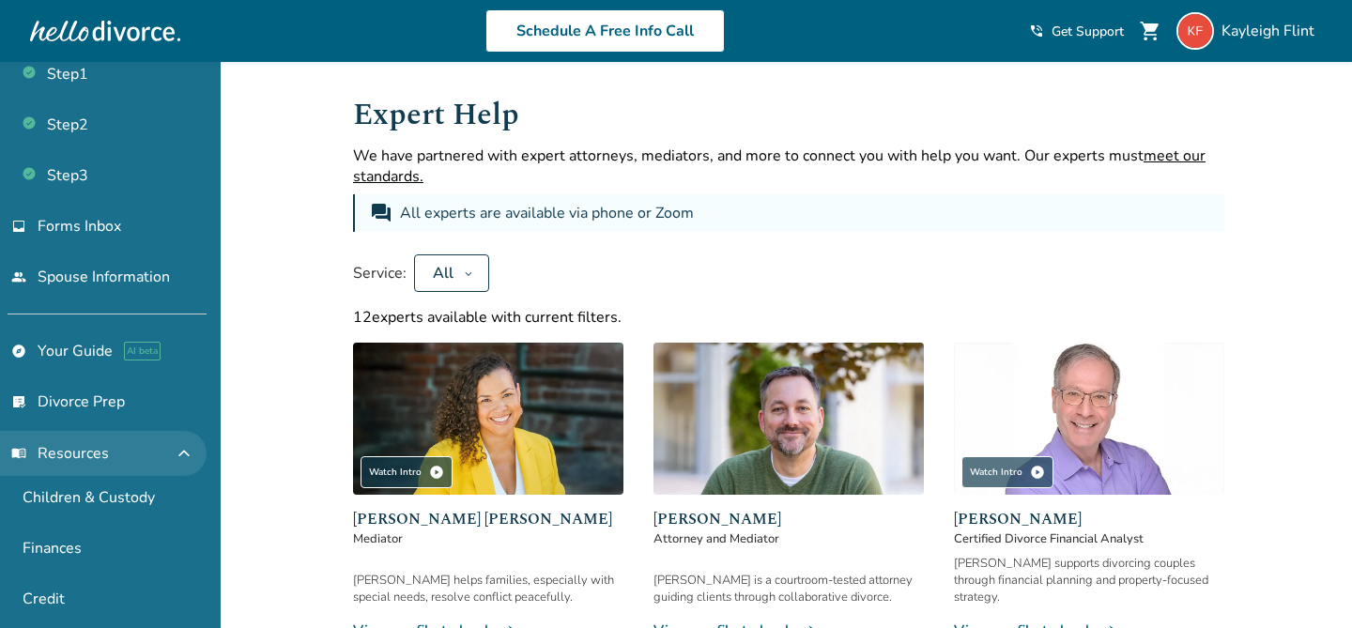
click at [88, 451] on span "menu_book Resources" at bounding box center [60, 453] width 98 height 21
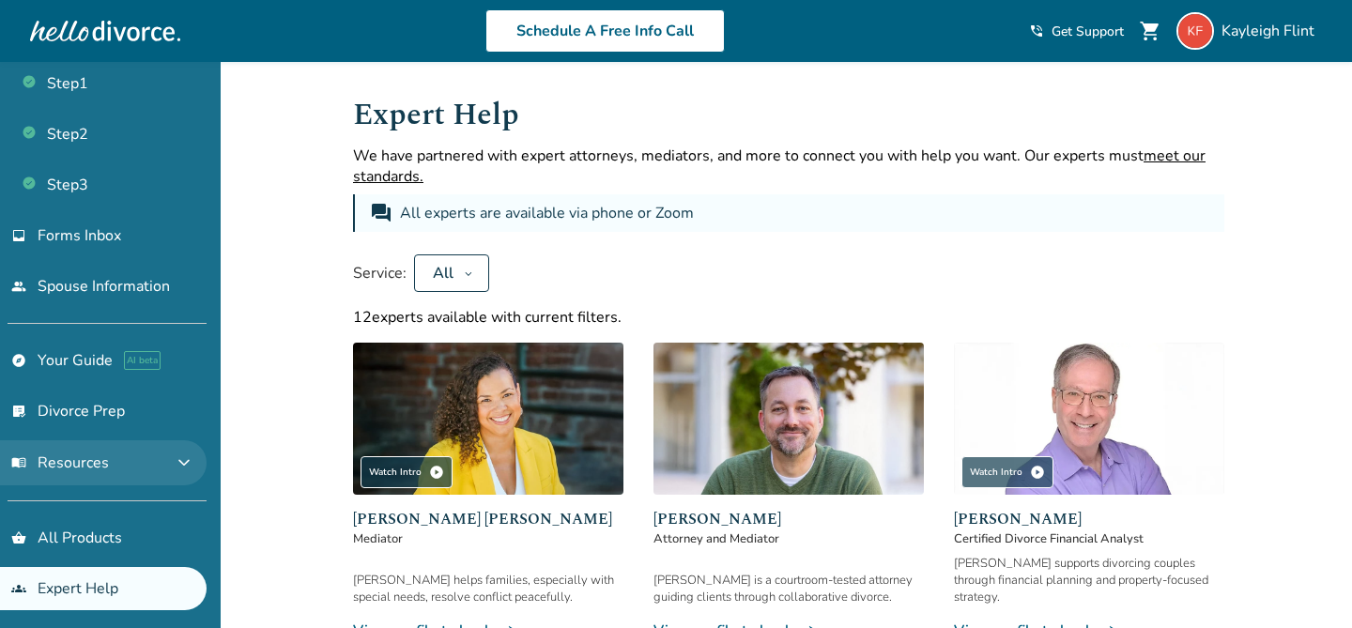
scroll to position [49, 0]
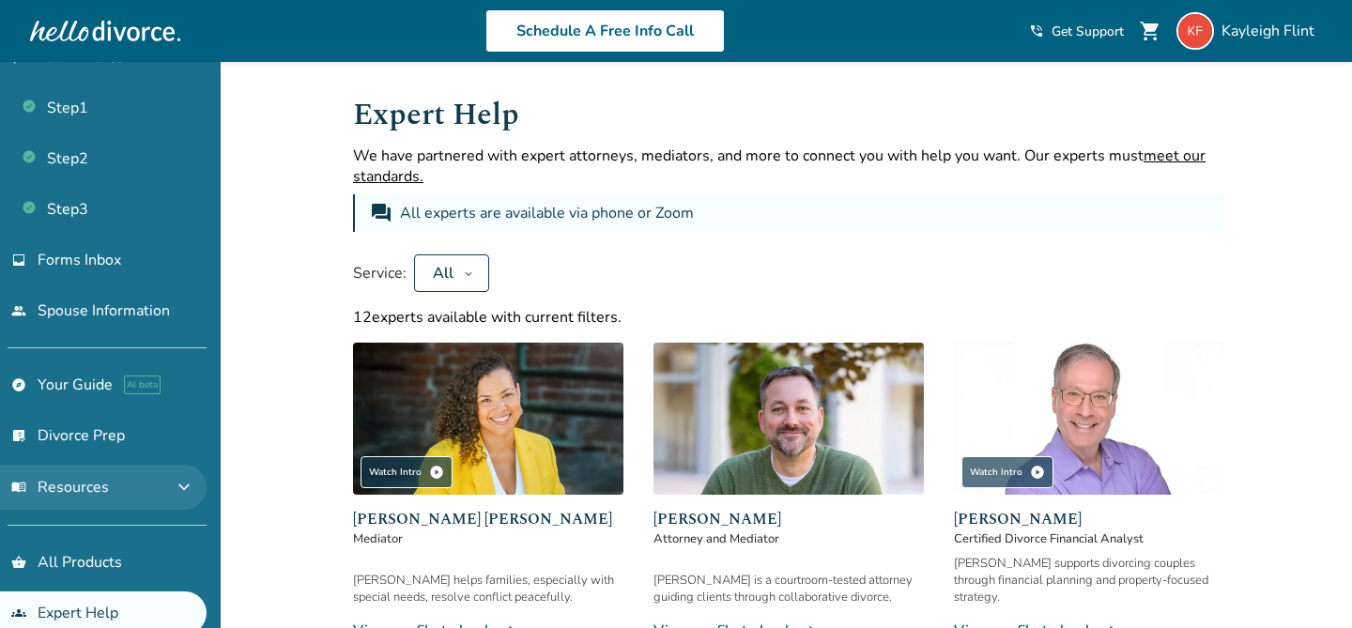
click at [88, 451] on link "list_alt_check Divorce Prep" at bounding box center [103, 435] width 207 height 43
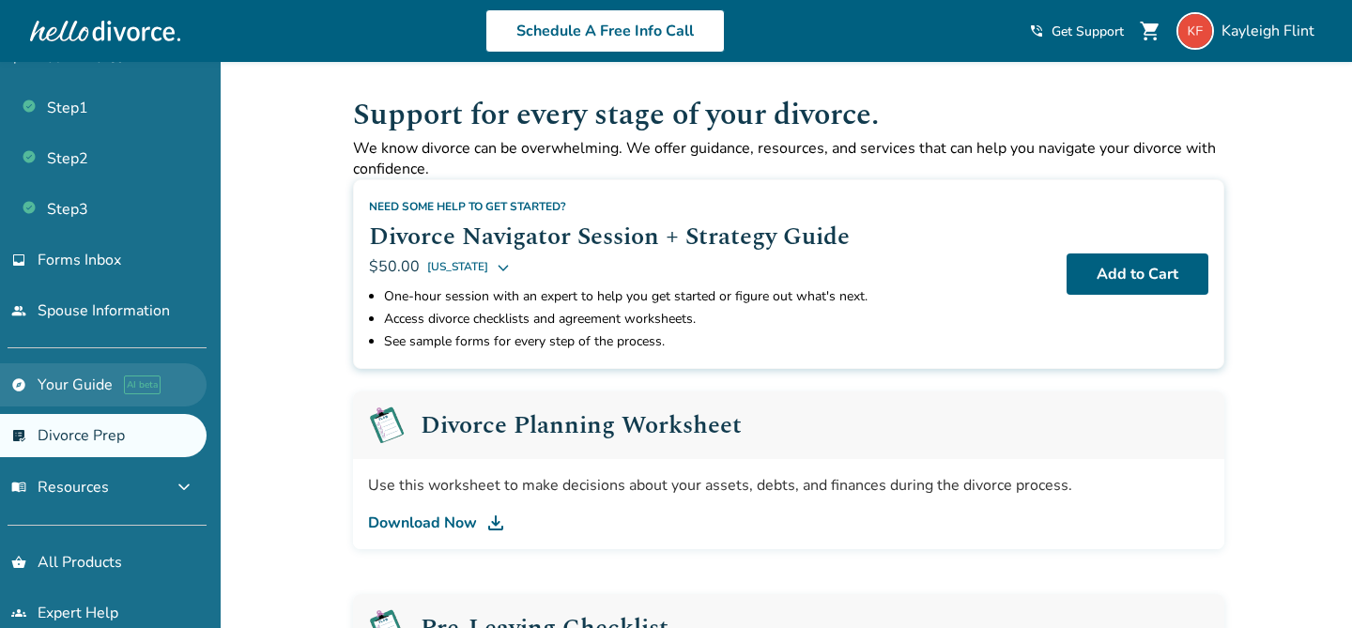
click at [114, 393] on link "explore Your Guide AI beta" at bounding box center [103, 384] width 207 height 43
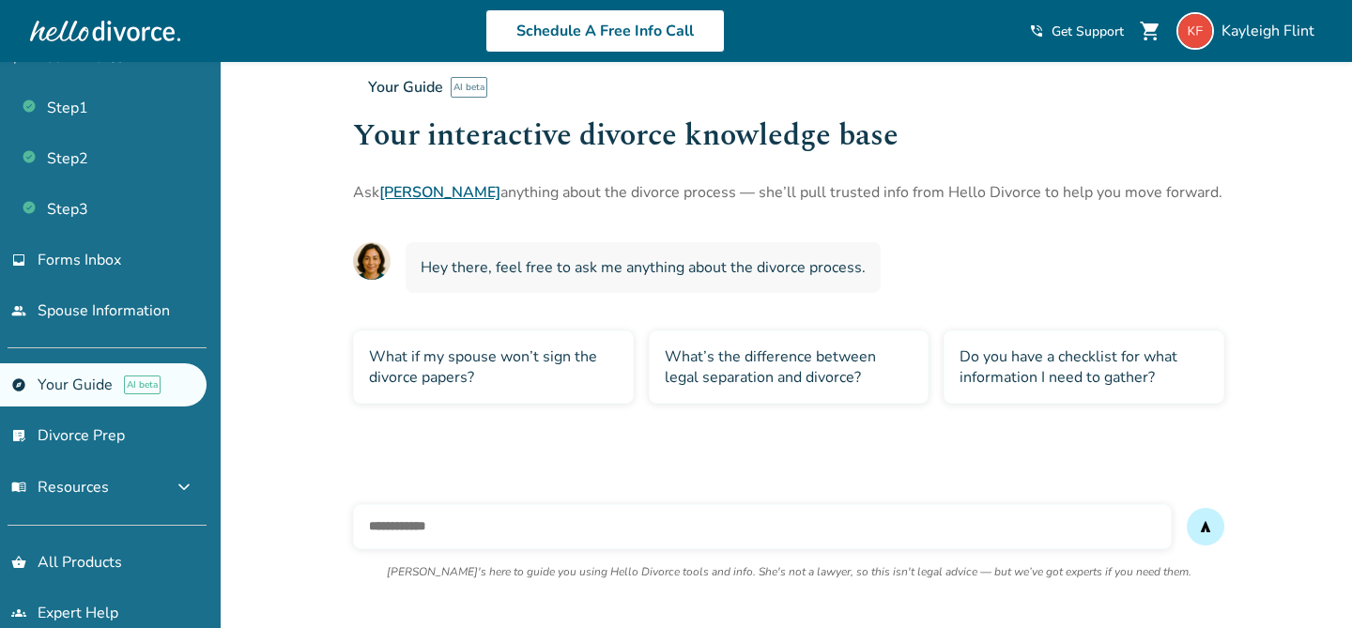
scroll to position [73, 0]
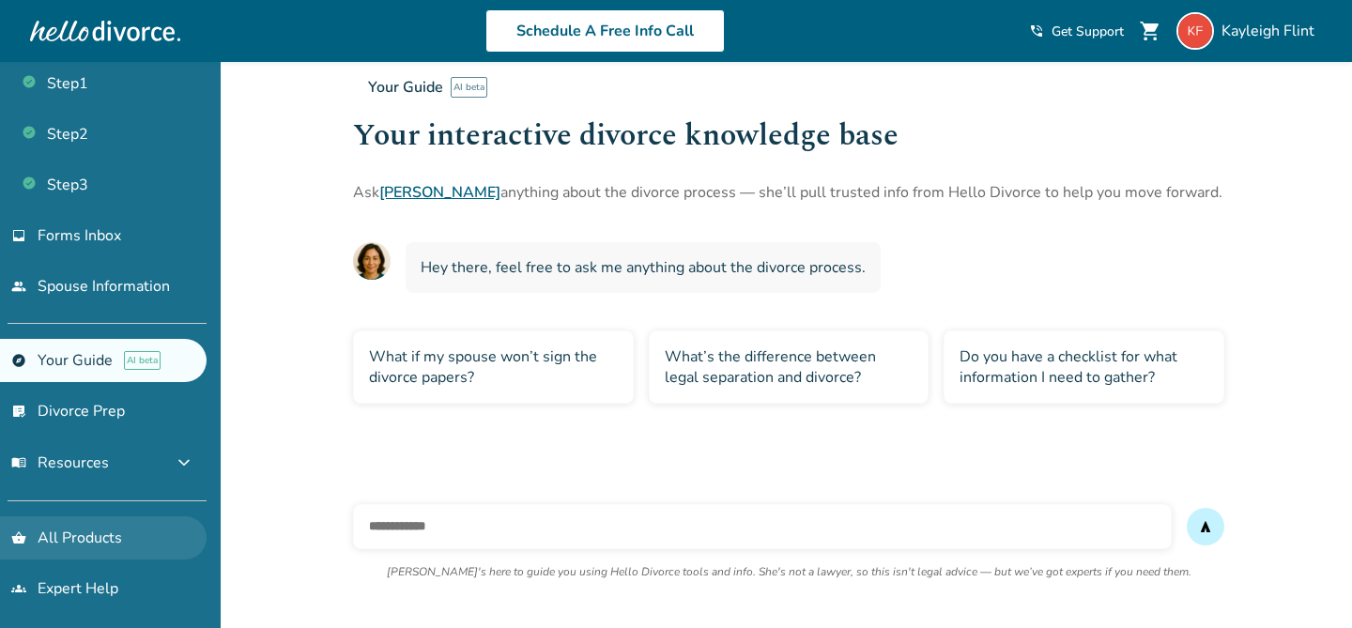
click at [87, 517] on link "shopping_basket All Products" at bounding box center [103, 538] width 207 height 43
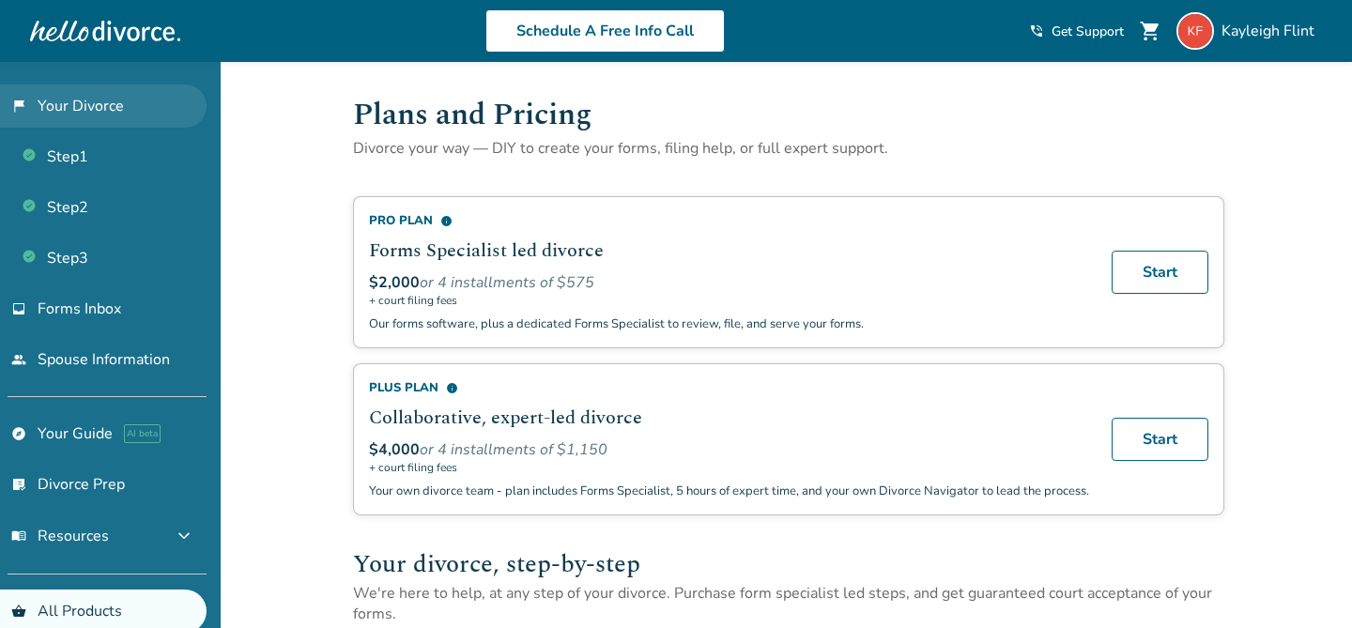
click at [98, 124] on link "flag_2 Your Divorce" at bounding box center [103, 106] width 207 height 43
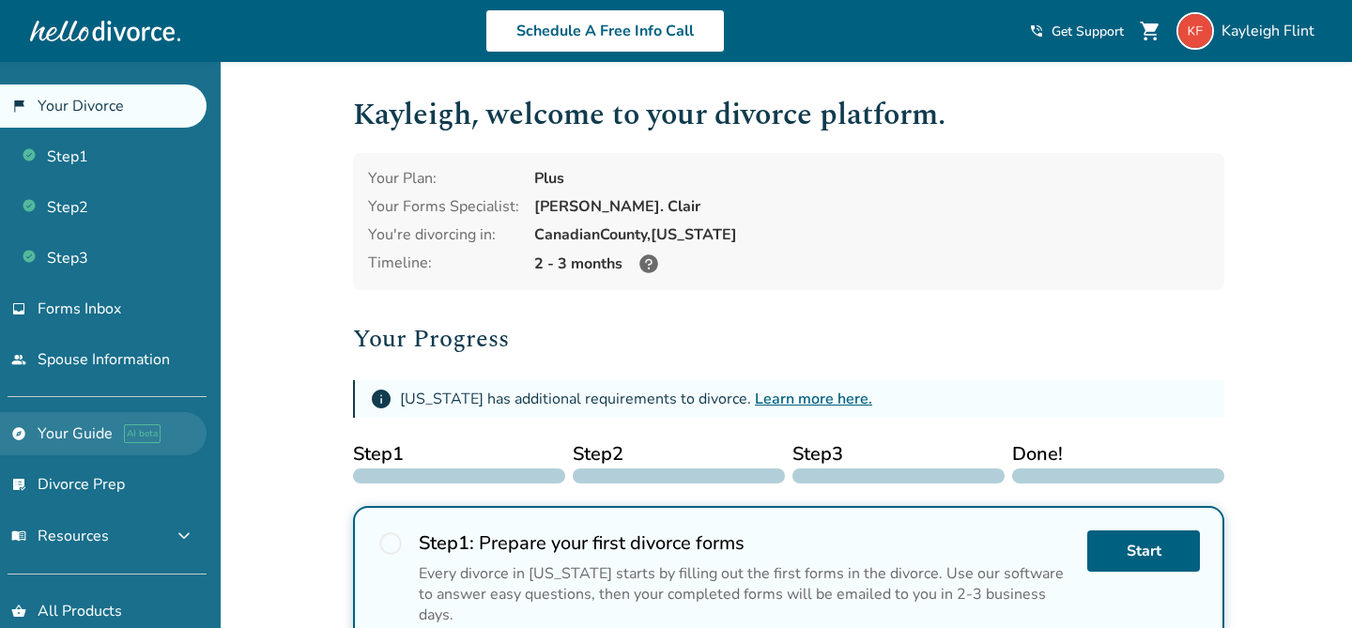
click at [71, 431] on link "explore Your Guide AI beta" at bounding box center [103, 433] width 207 height 43
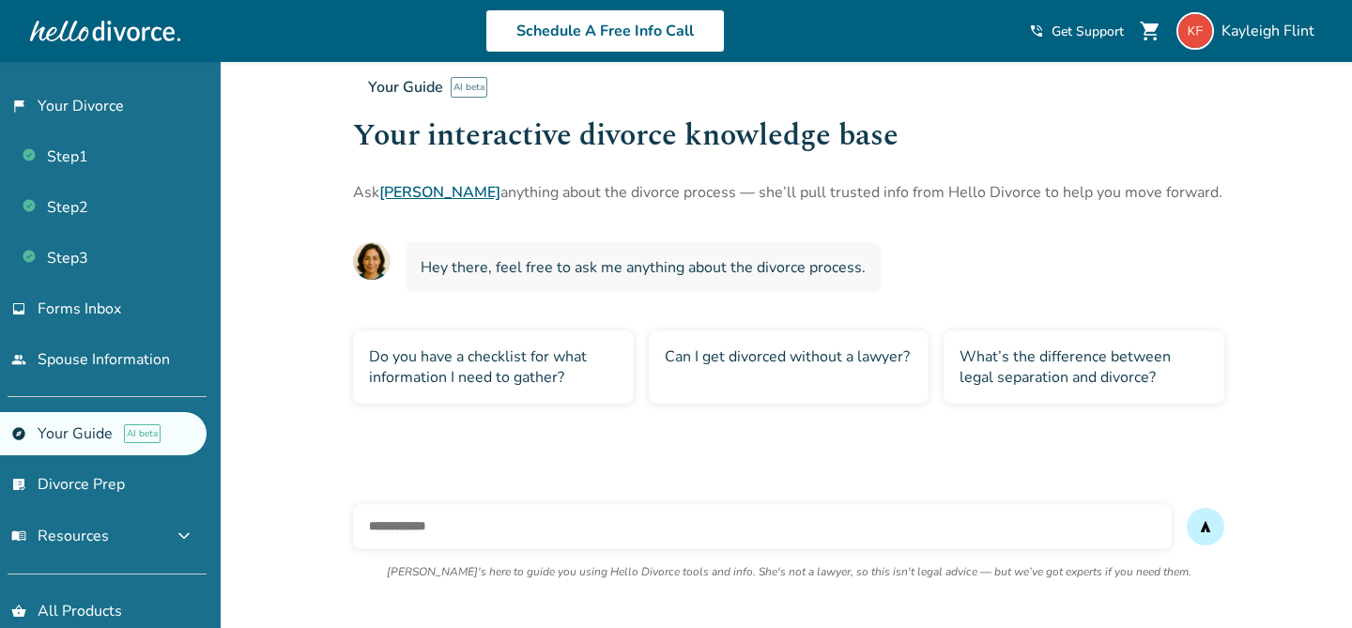
click at [437, 529] on input "text" at bounding box center [762, 526] width 819 height 45
type input "**********"
click at [1187, 508] on button "send" at bounding box center [1206, 527] width 38 height 38
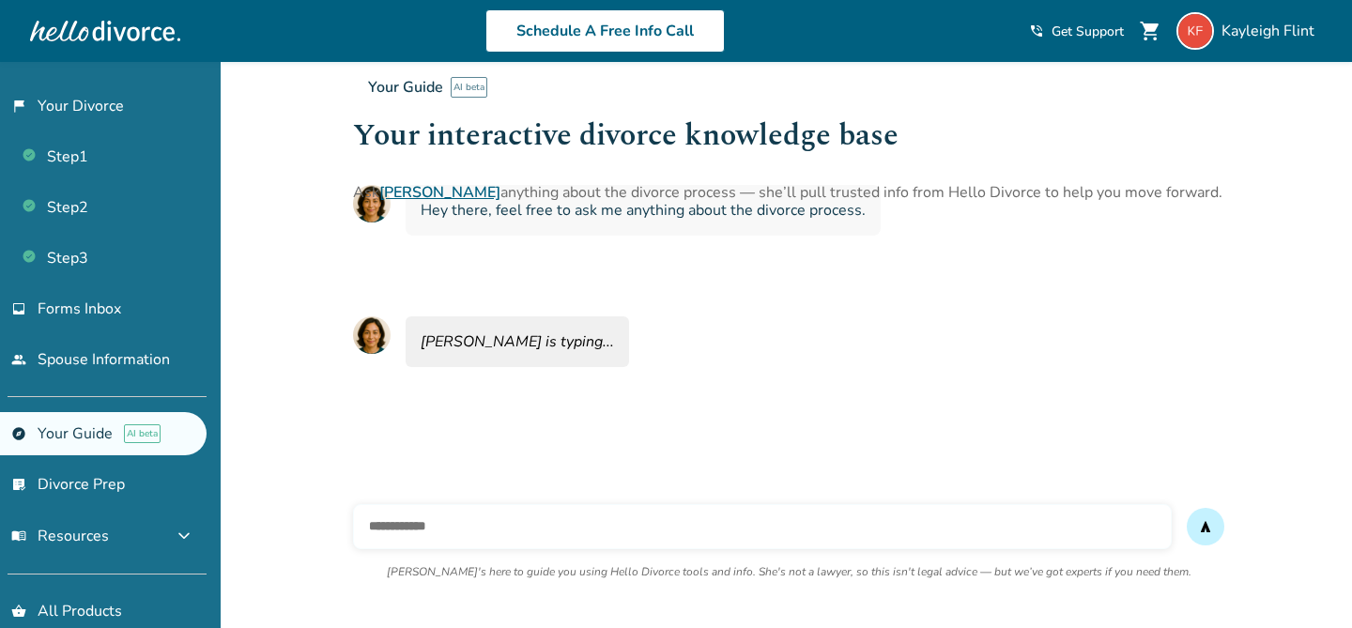
scroll to position [62, 0]
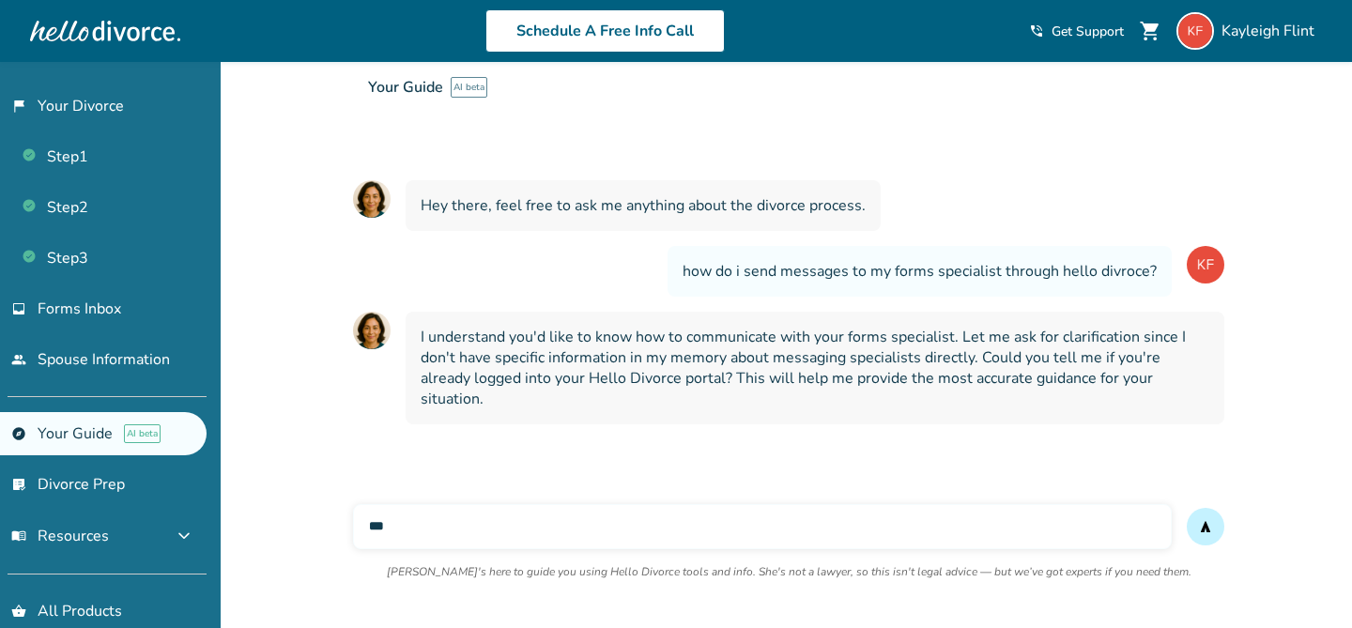
type input "***"
click at [1187, 508] on button "send" at bounding box center [1206, 527] width 38 height 38
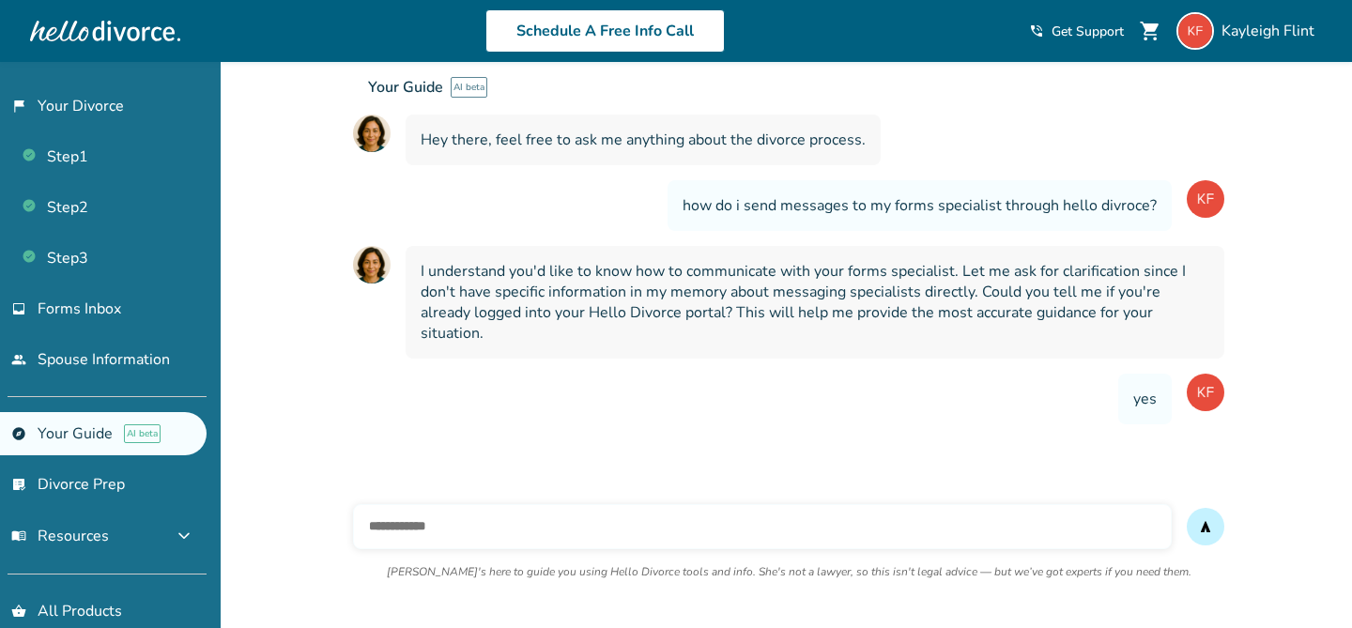
scroll to position [168, 0]
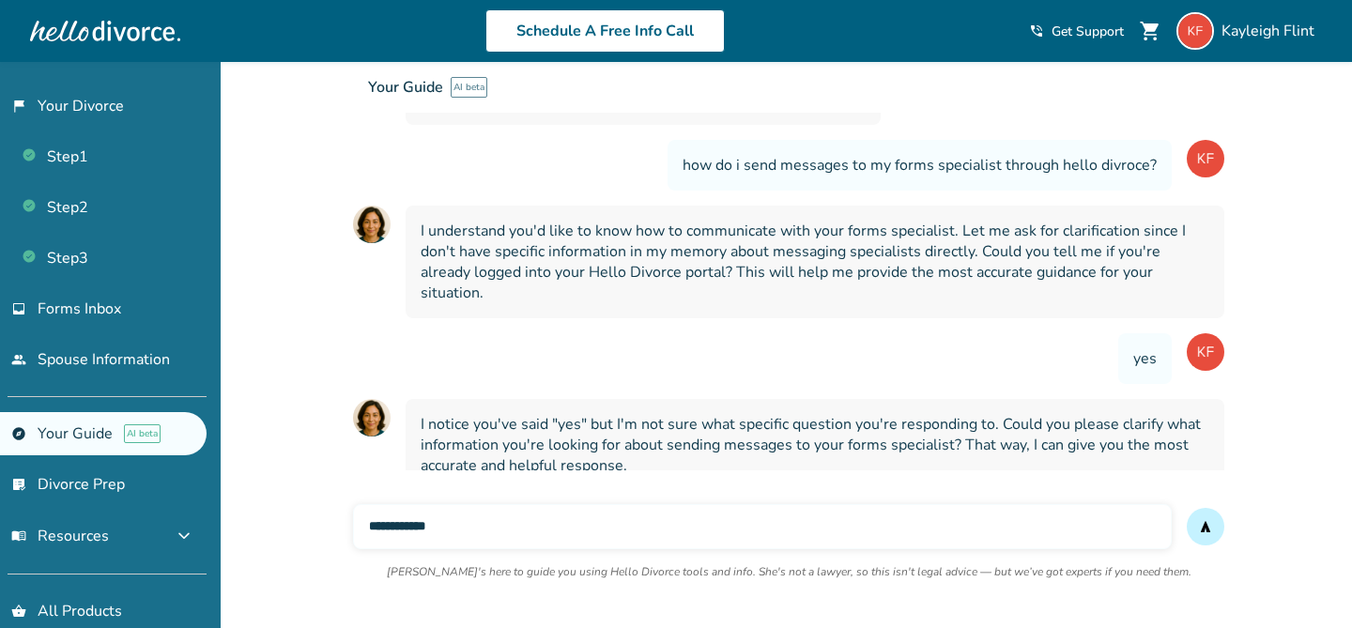
type input "**********"
click at [1187, 508] on button "send" at bounding box center [1206, 527] width 38 height 38
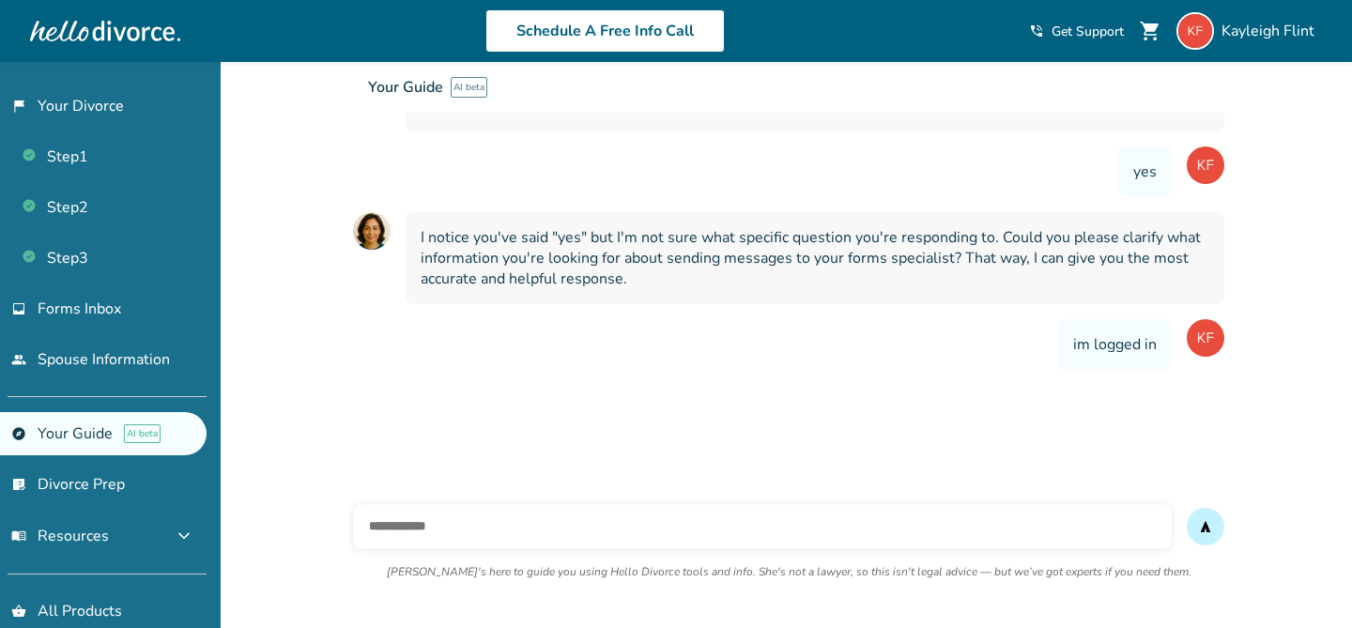
scroll to position [360, 0]
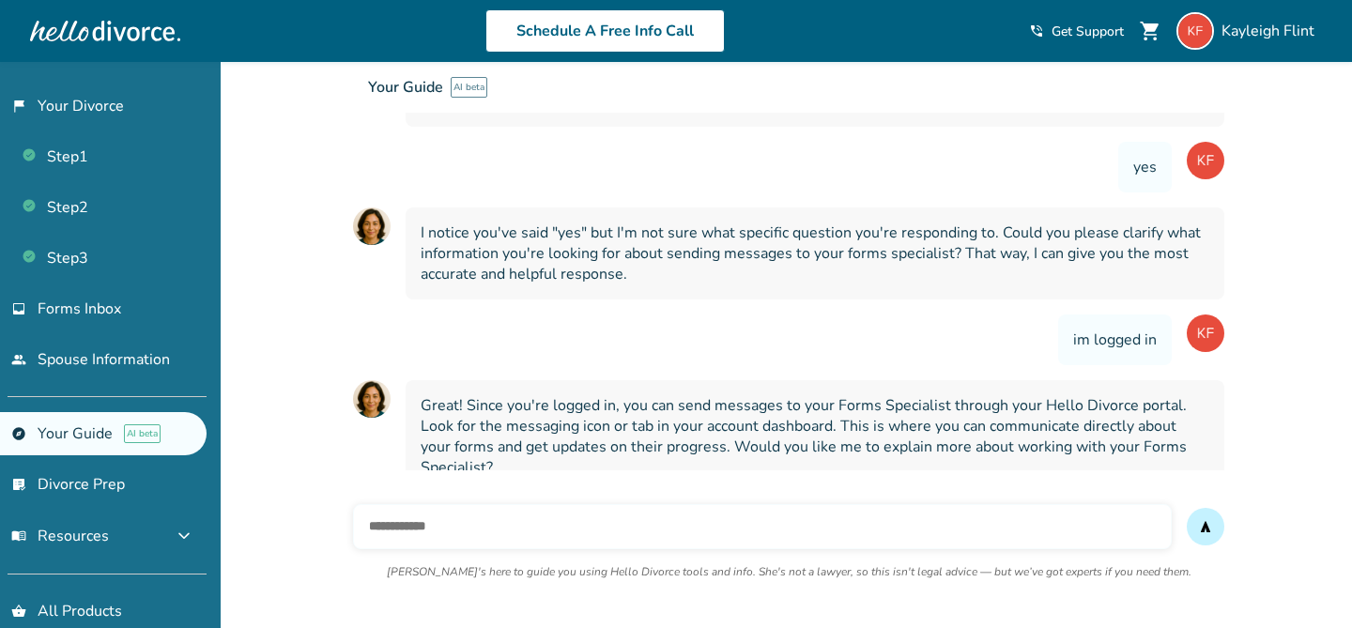
click at [1035, 32] on span "phone_in_talk" at bounding box center [1036, 30] width 15 height 15
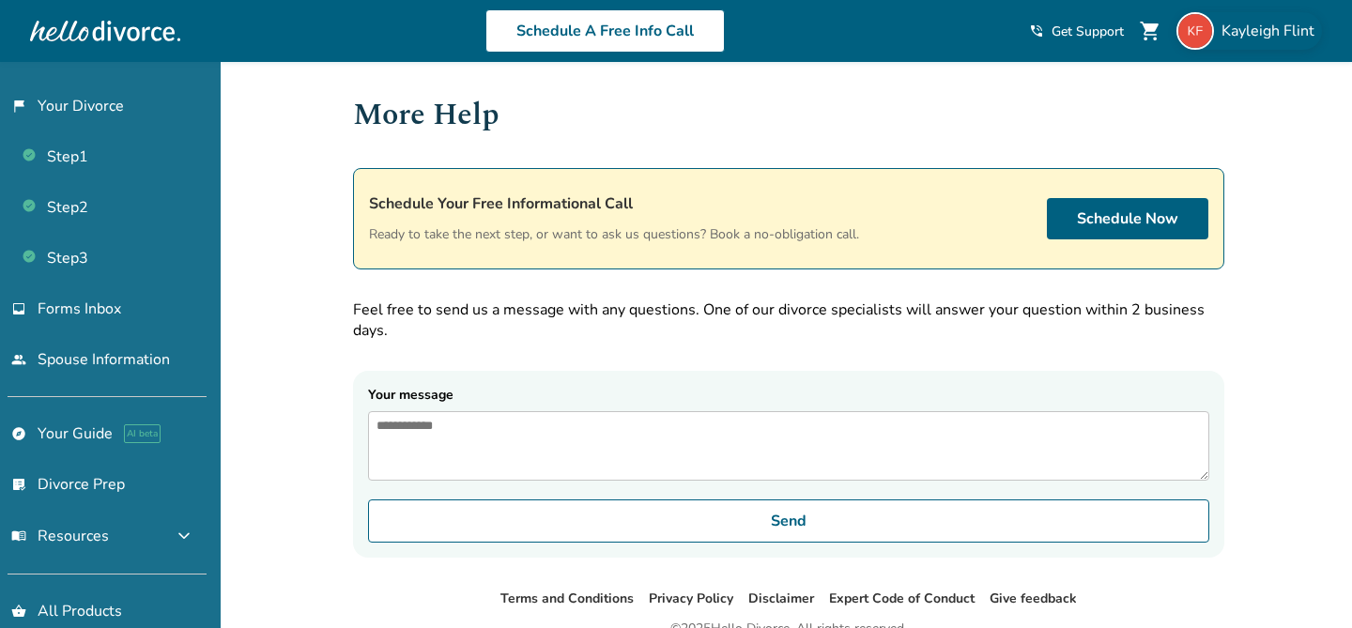
click at [1210, 26] on img at bounding box center [1196, 31] width 38 height 38
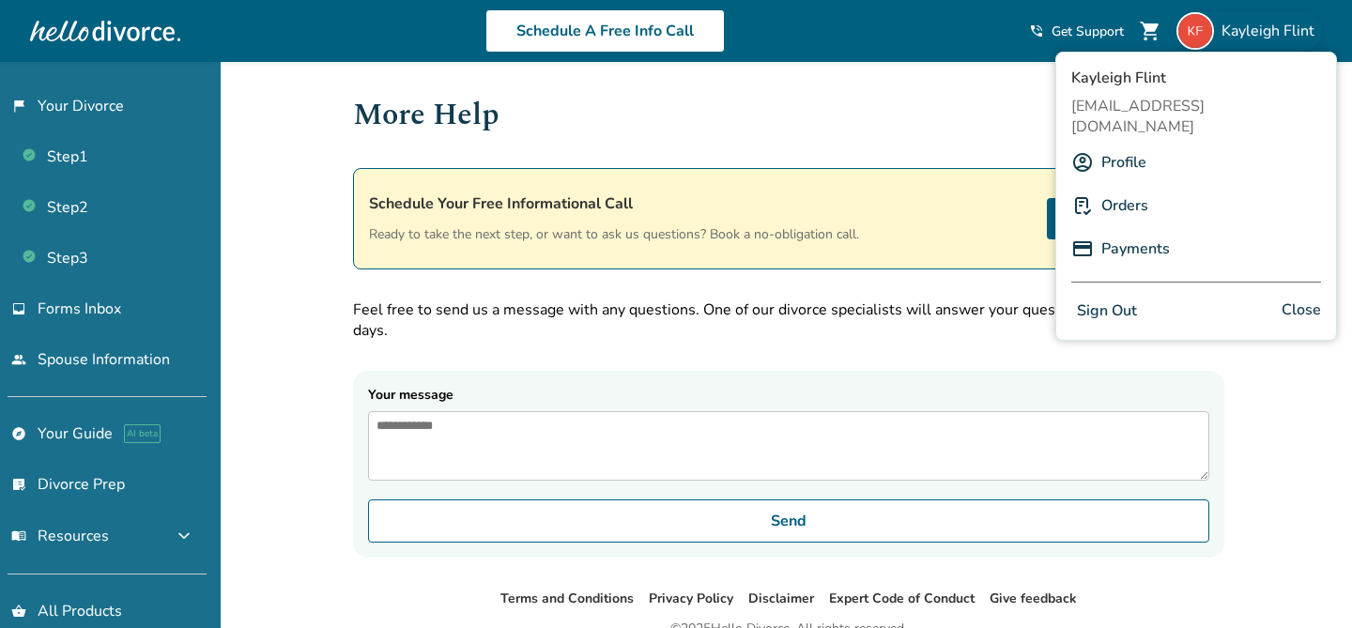
click at [158, 28] on div at bounding box center [105, 31] width 150 height 38
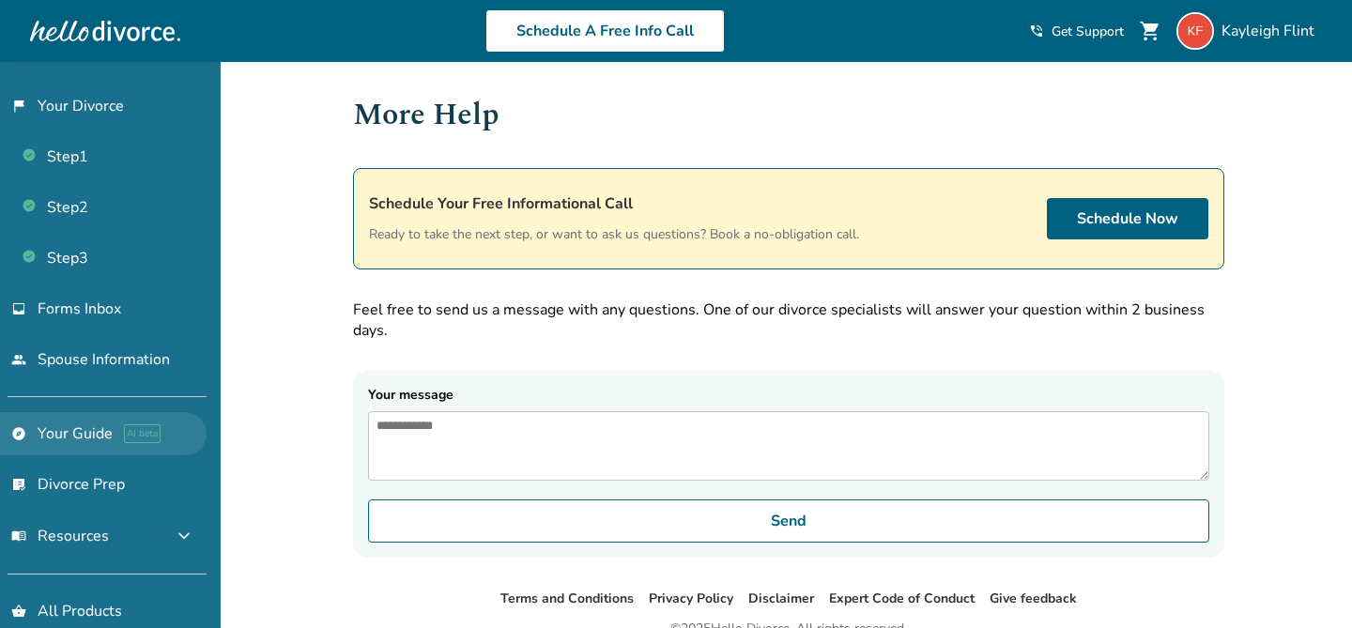
click at [102, 412] on link "explore Your Guide AI beta" at bounding box center [103, 433] width 207 height 43
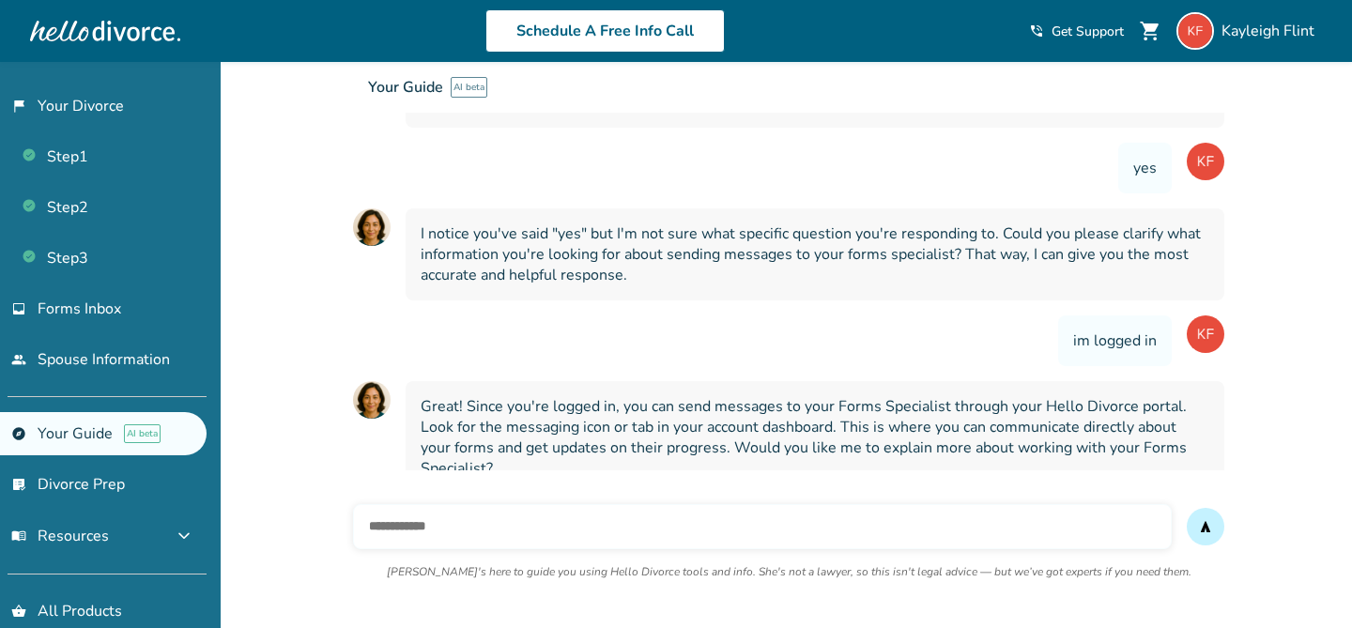
scroll to position [360, 0]
click at [1241, 36] on span "[PERSON_NAME]" at bounding box center [1272, 31] width 100 height 21
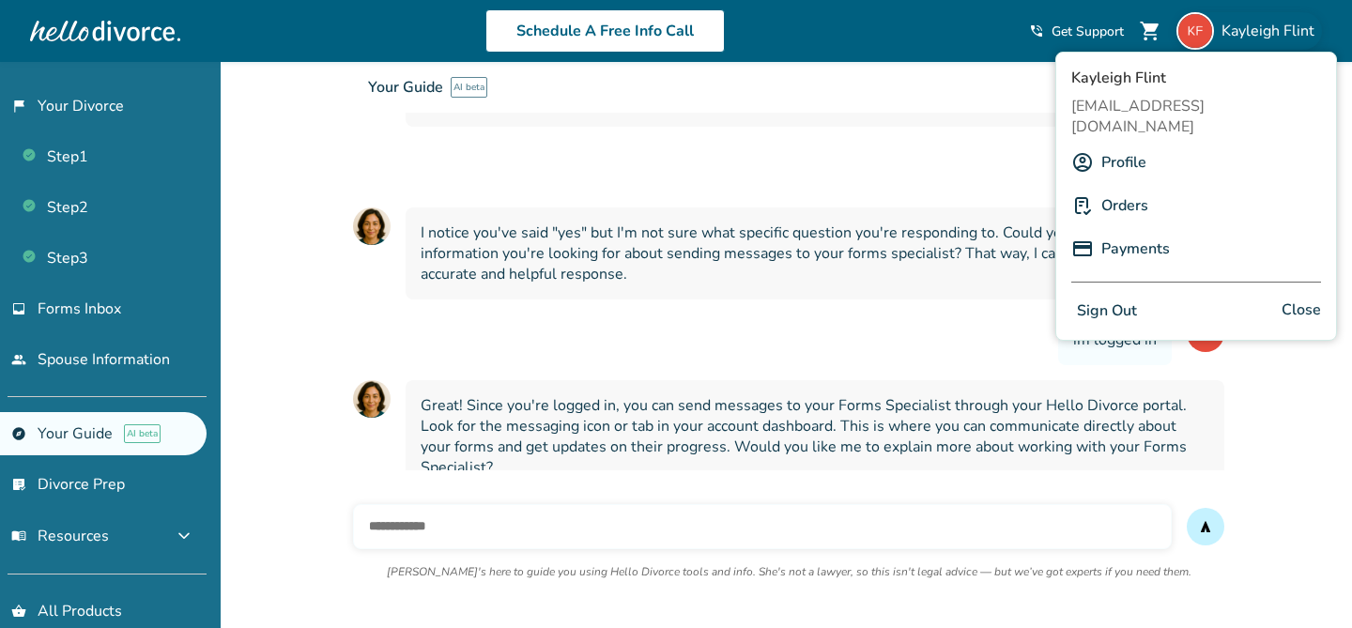
click at [1132, 75] on span "[PERSON_NAME]" at bounding box center [1197, 78] width 250 height 21
click at [1212, 88] on div "[PERSON_NAME] [EMAIL_ADDRESS][DOMAIN_NAME] Profile Orders Payments Sign Out Clo…" at bounding box center [1197, 196] width 282 height 289
click at [1156, 145] on div "Profile" at bounding box center [1197, 163] width 250 height 36
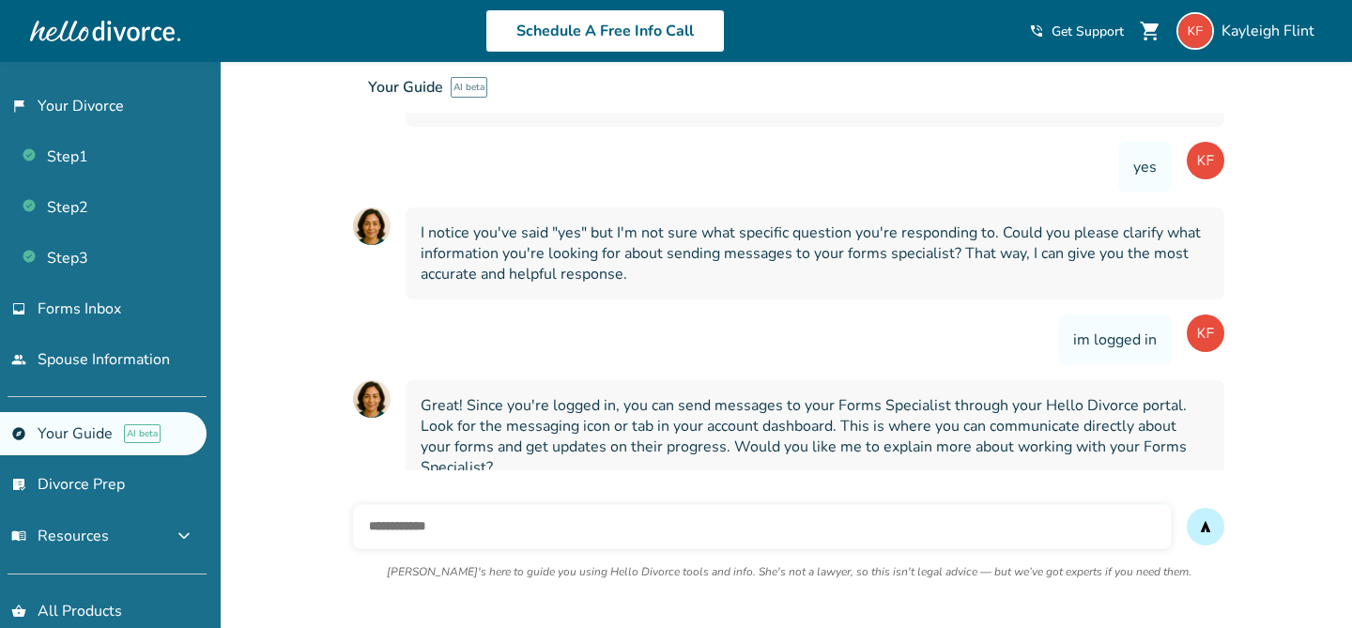
click at [452, 522] on input "text" at bounding box center [762, 526] width 819 height 45
type input "***"
click at [112, 93] on link "flag_2 Your Divorce" at bounding box center [103, 106] width 207 height 43
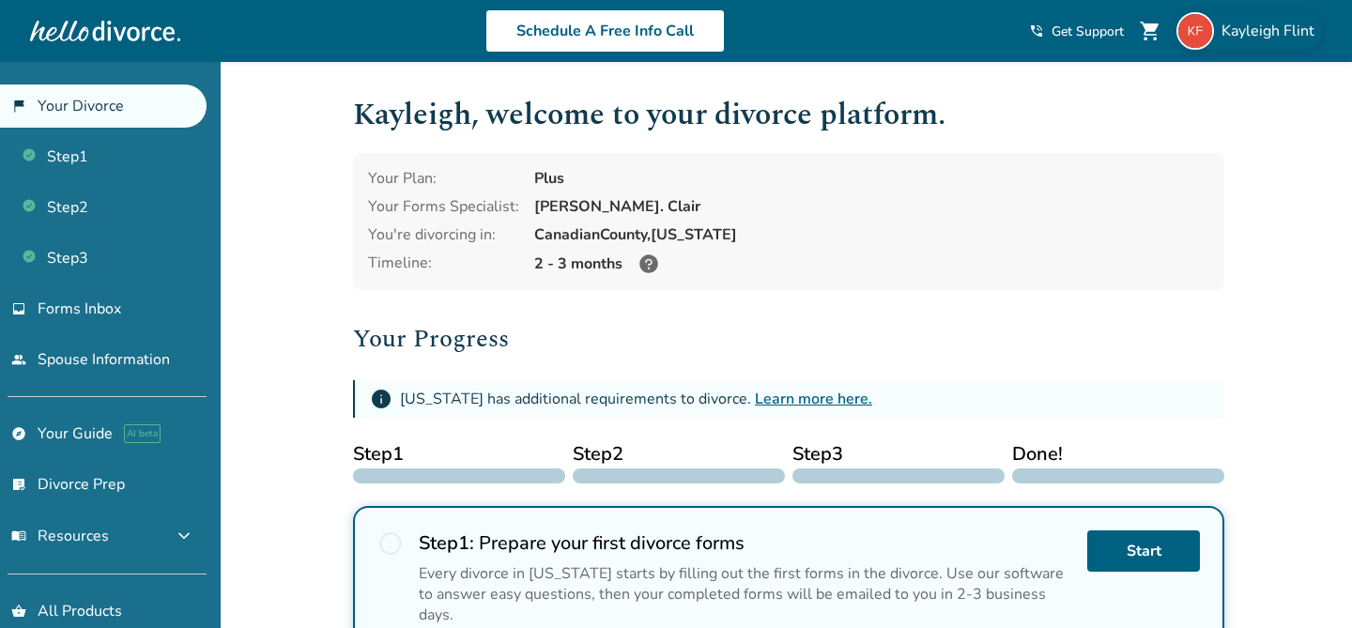
click at [1243, 26] on span "[PERSON_NAME]" at bounding box center [1272, 31] width 100 height 21
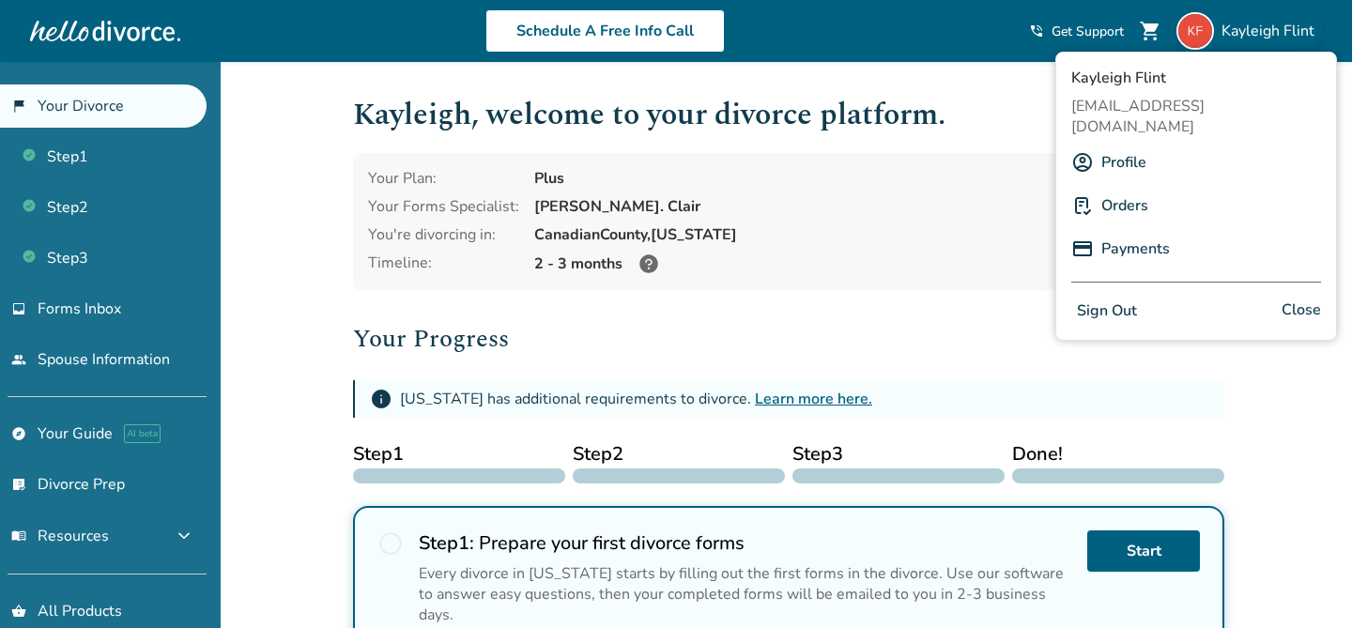
click at [1134, 145] on link "Profile" at bounding box center [1124, 163] width 45 height 36
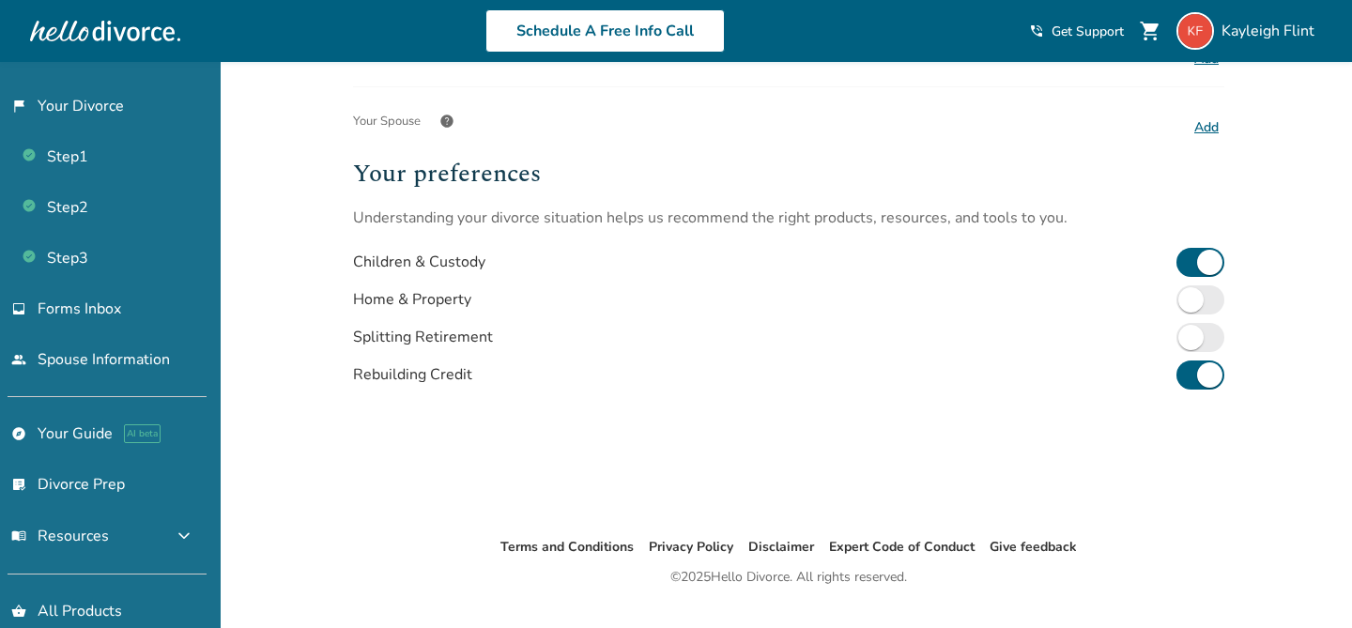
scroll to position [569, 0]
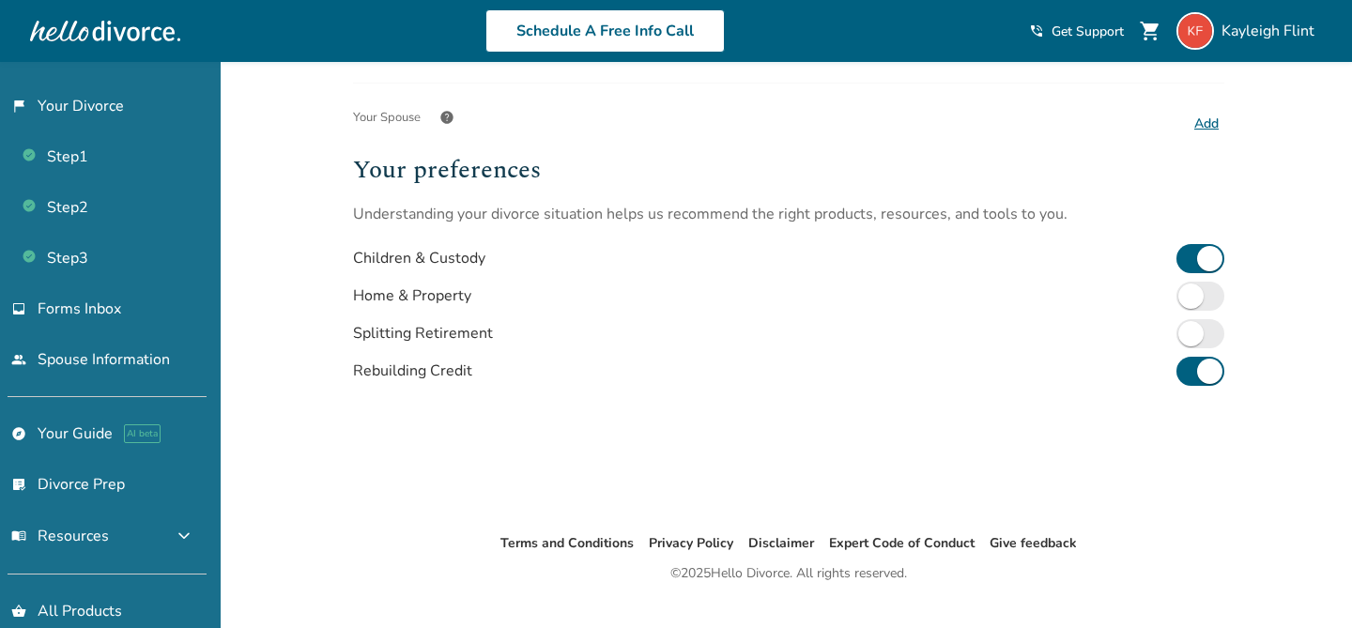
click at [105, 39] on div at bounding box center [105, 31] width 150 height 38
click at [80, 31] on div at bounding box center [105, 31] width 150 height 38
click at [244, 22] on div "Schedule A Free Info Call" at bounding box center [604, 30] width 849 height 43
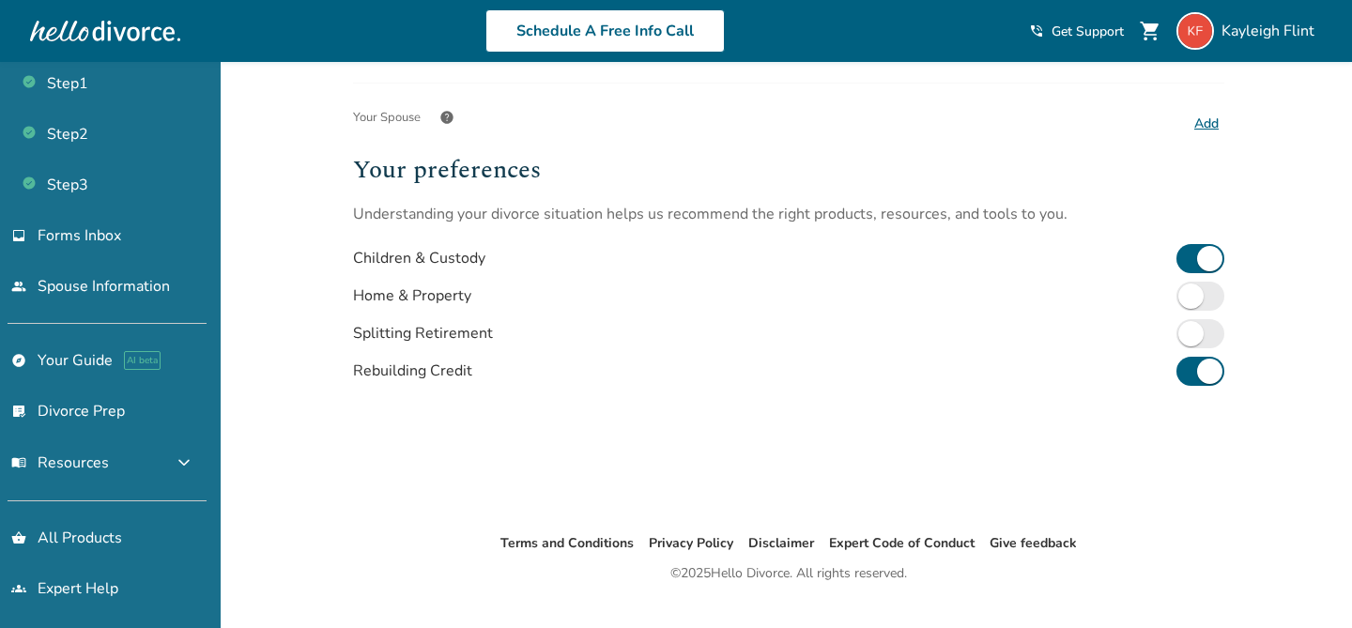
scroll to position [0, 0]
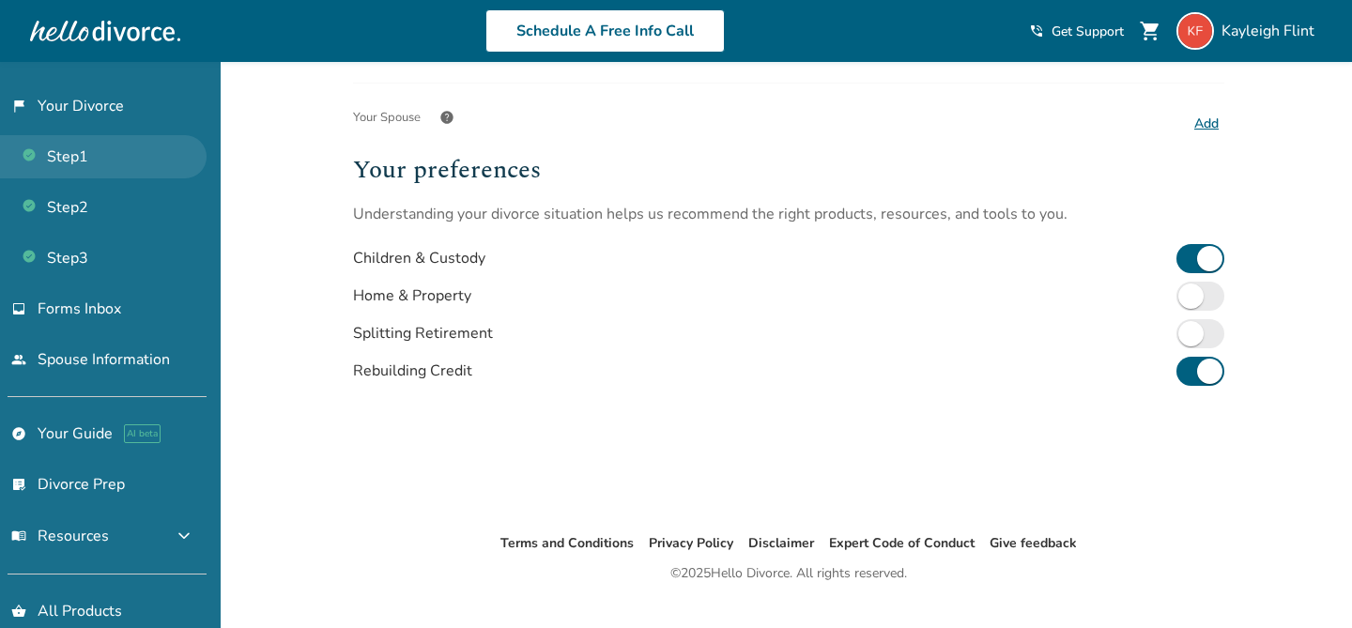
click at [73, 141] on link "Step 1" at bounding box center [103, 156] width 207 height 43
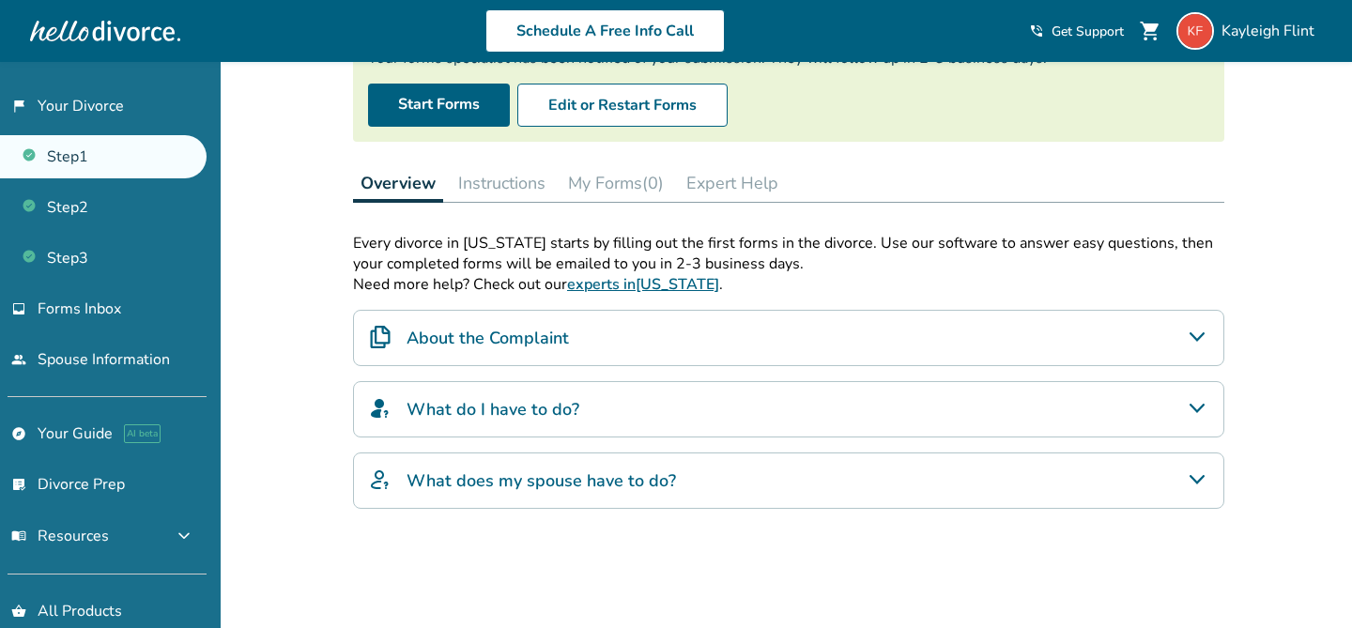
scroll to position [191, 0]
click at [713, 182] on button "Expert Help" at bounding box center [732, 181] width 107 height 38
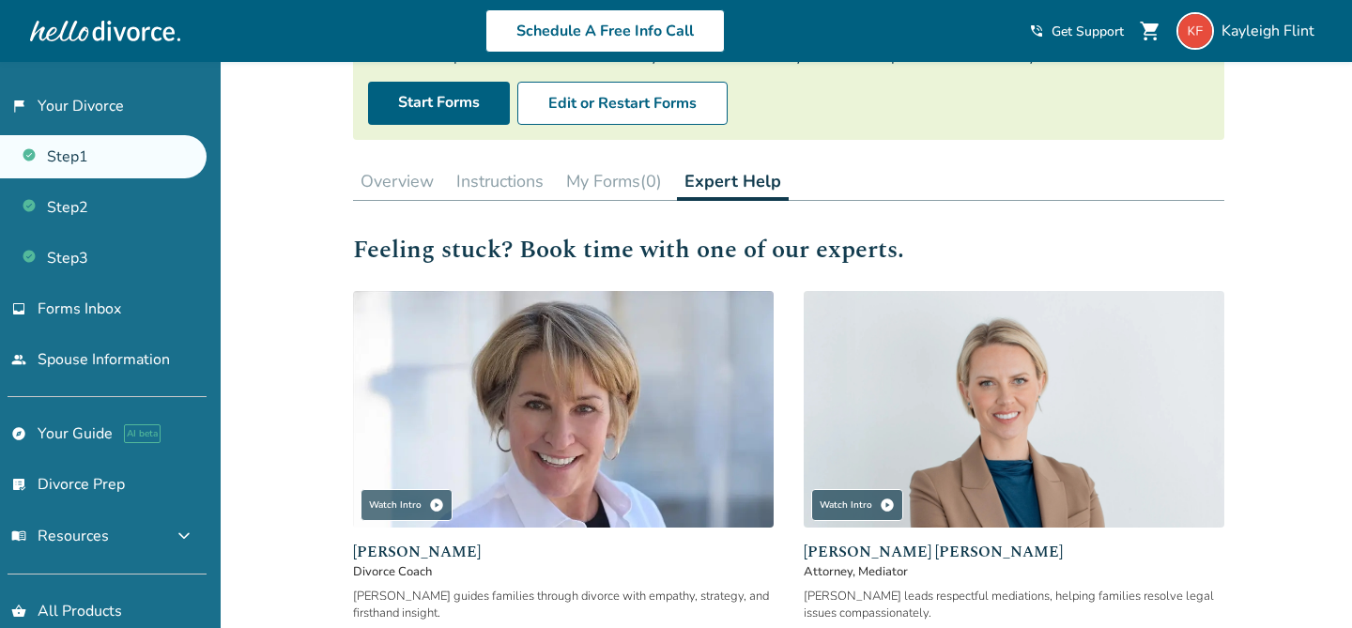
click at [627, 176] on button "My Forms (0)" at bounding box center [614, 181] width 111 height 38
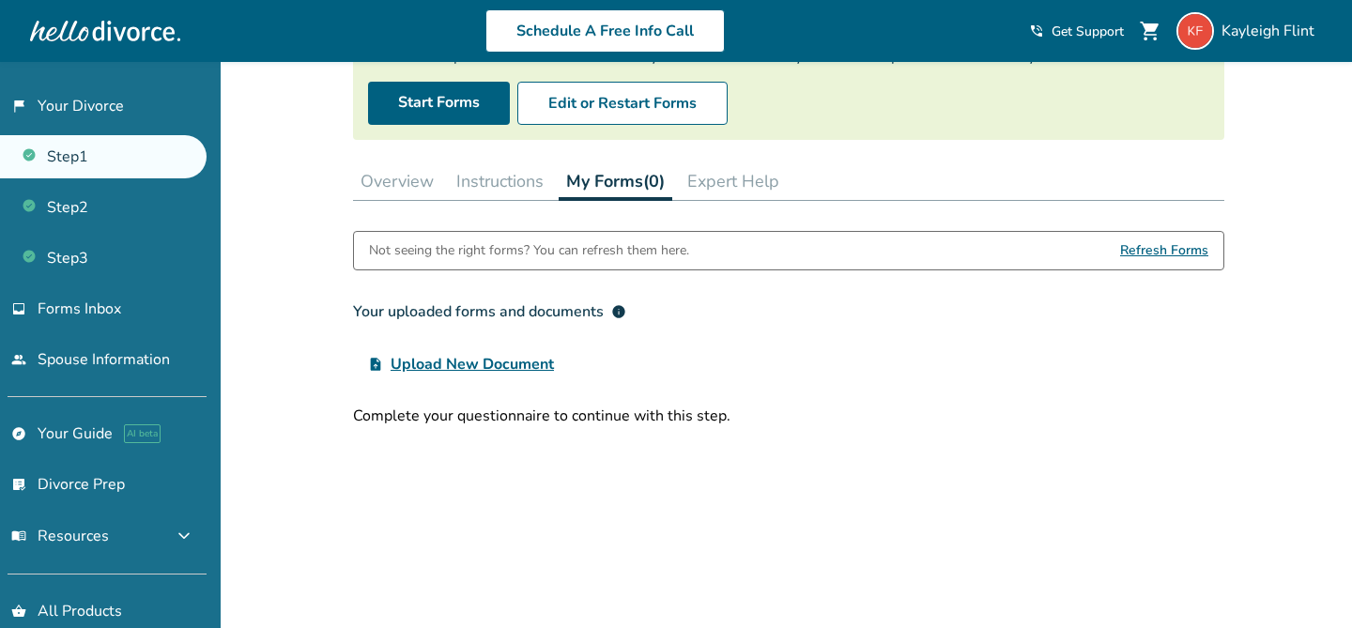
click at [533, 170] on button "Instructions" at bounding box center [500, 181] width 102 height 38
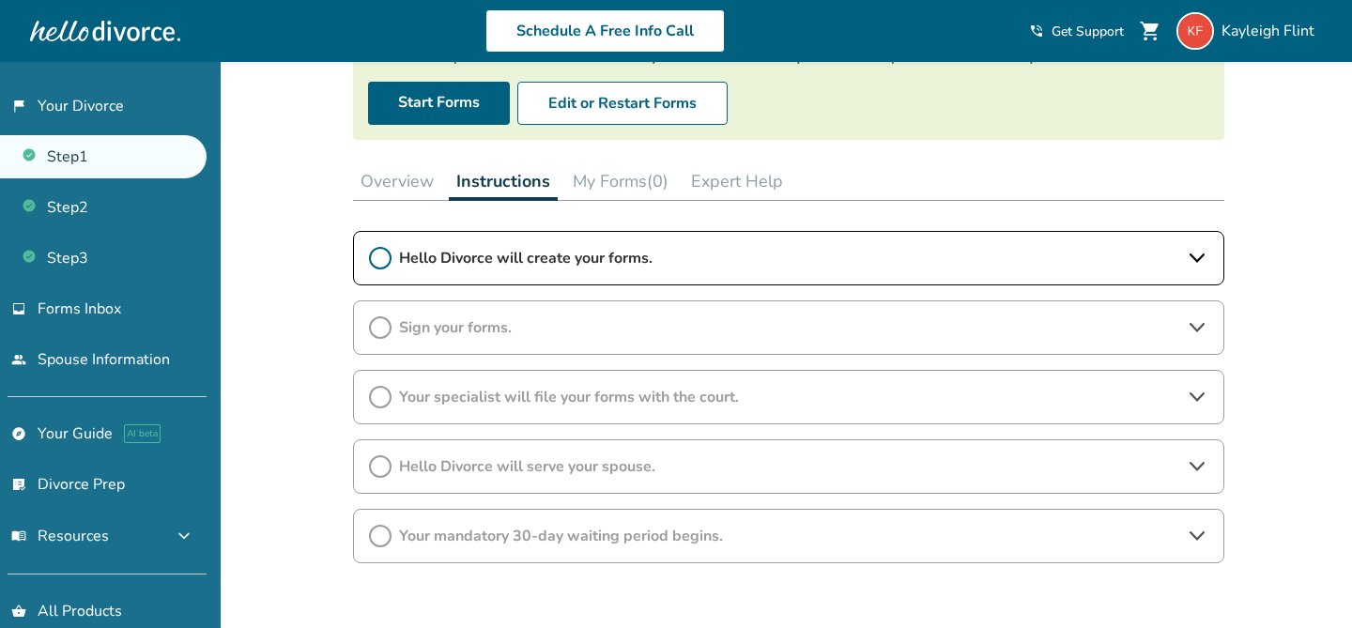
click at [380, 260] on icon at bounding box center [380, 258] width 23 height 23
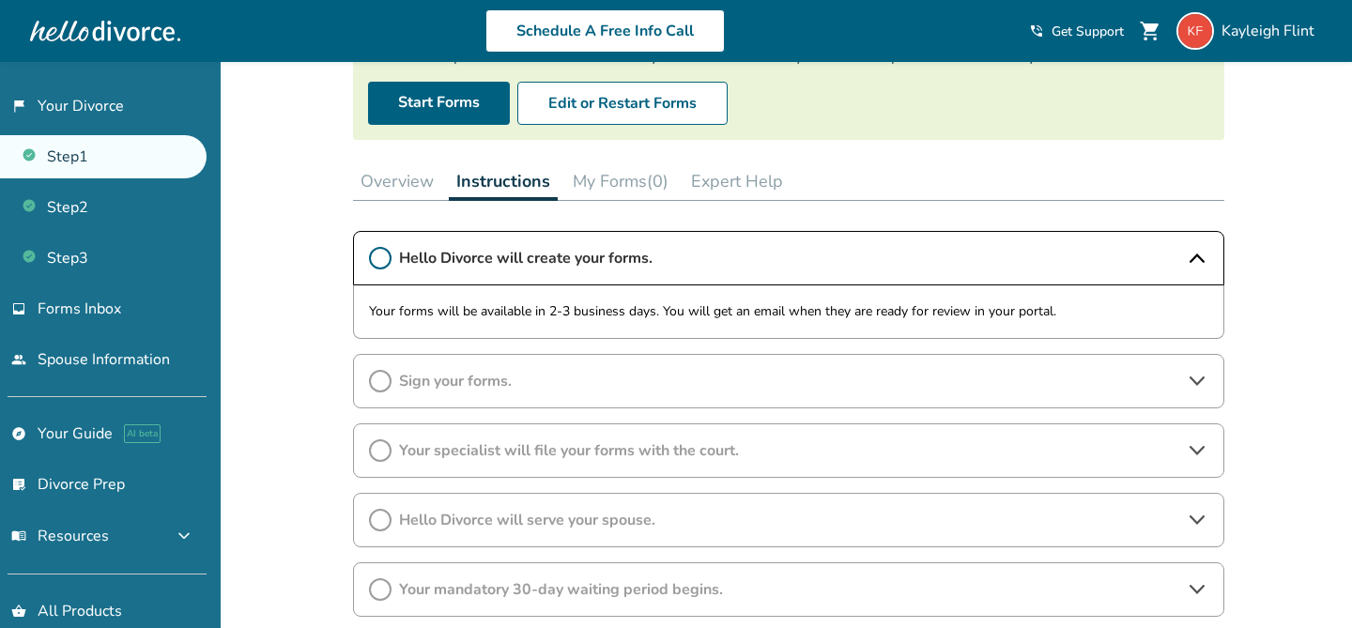
click at [496, 237] on div "Hello Divorce will create your forms." at bounding box center [789, 258] width 872 height 54
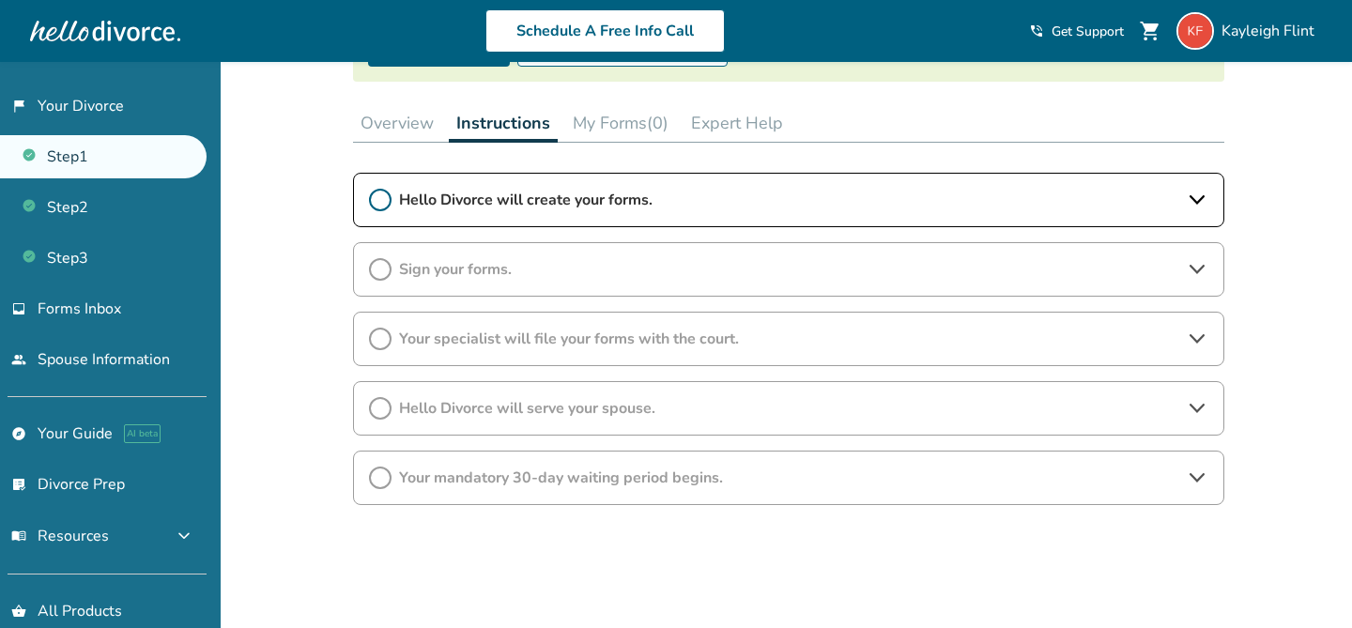
scroll to position [202, 0]
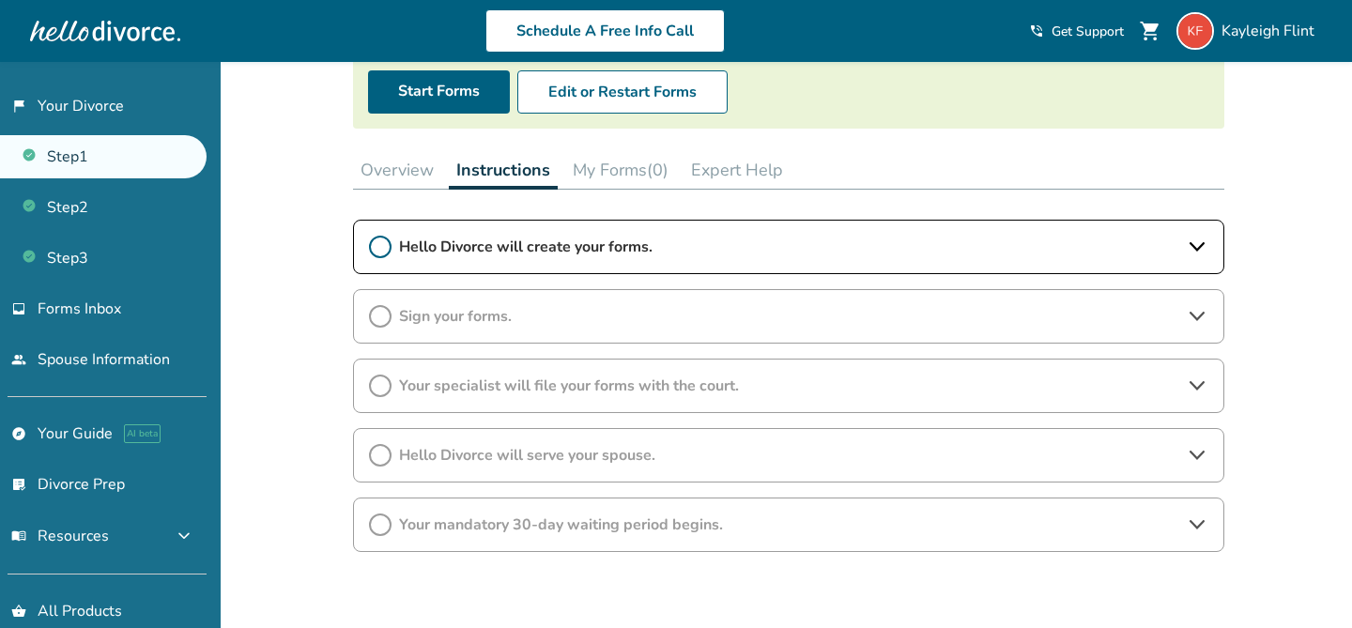
click at [385, 174] on button "Overview" at bounding box center [397, 170] width 88 height 38
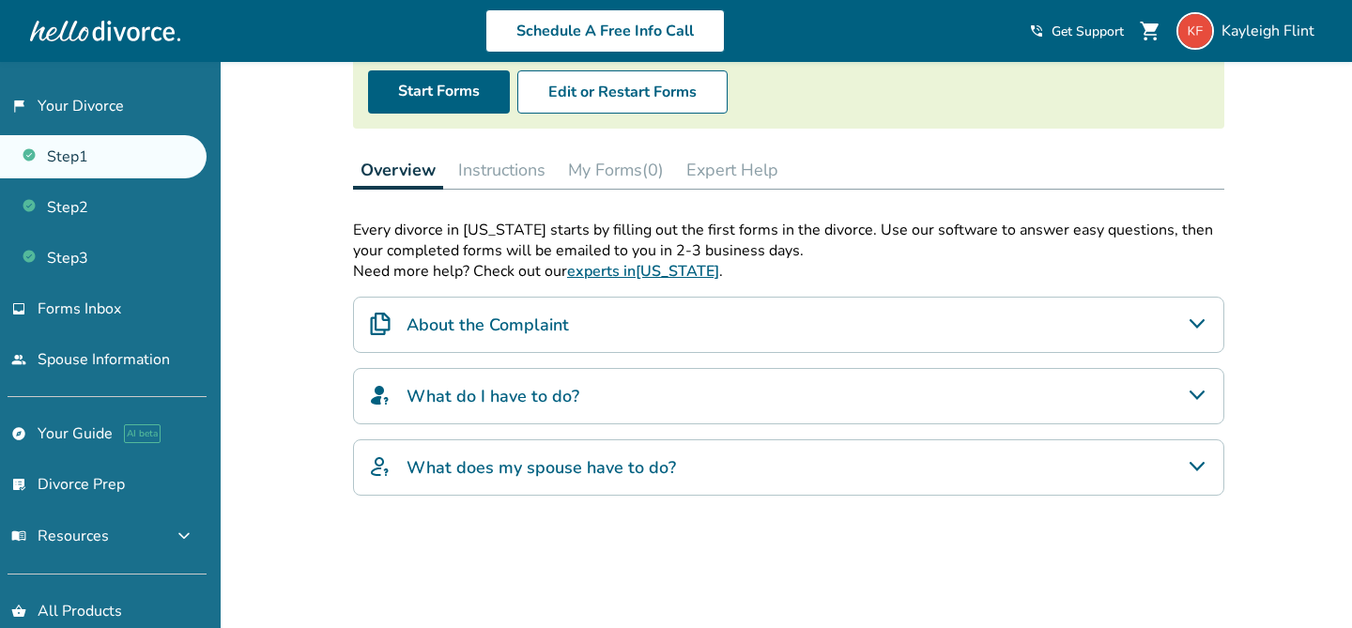
click at [521, 326] on h4 "About the Complaint" at bounding box center [488, 325] width 162 height 24
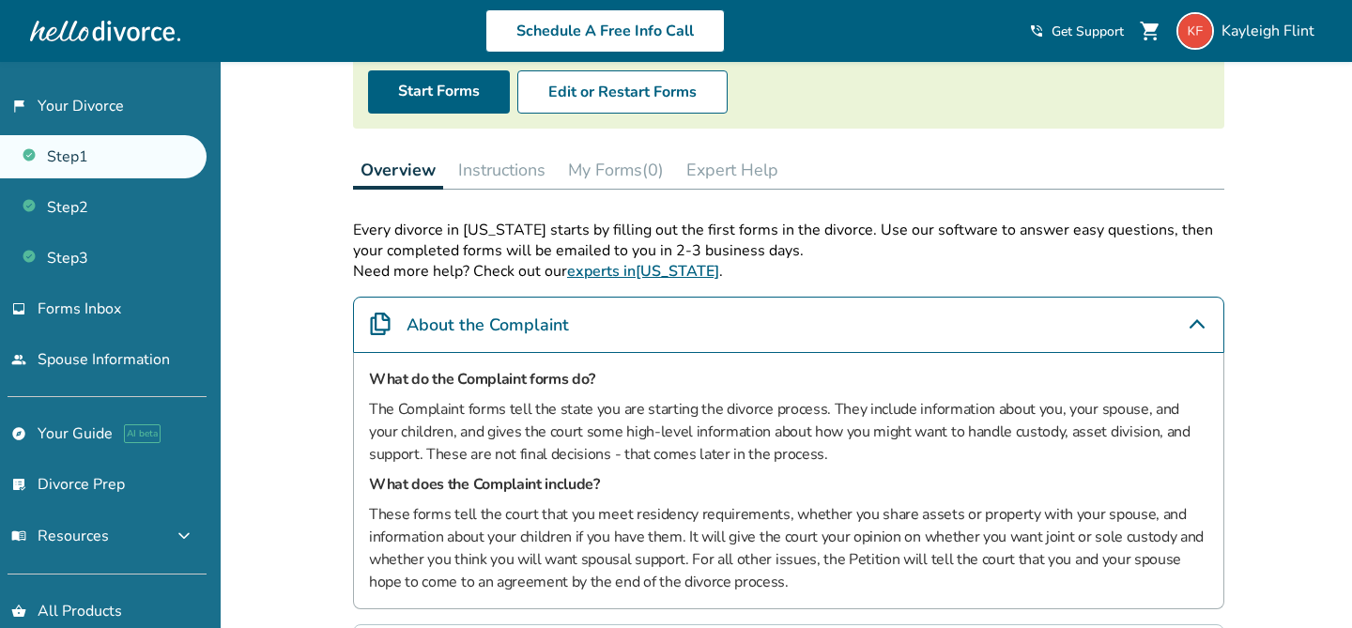
click at [521, 326] on h4 "About the Complaint" at bounding box center [488, 325] width 162 height 24
